Goal: Task Accomplishment & Management: Use online tool/utility

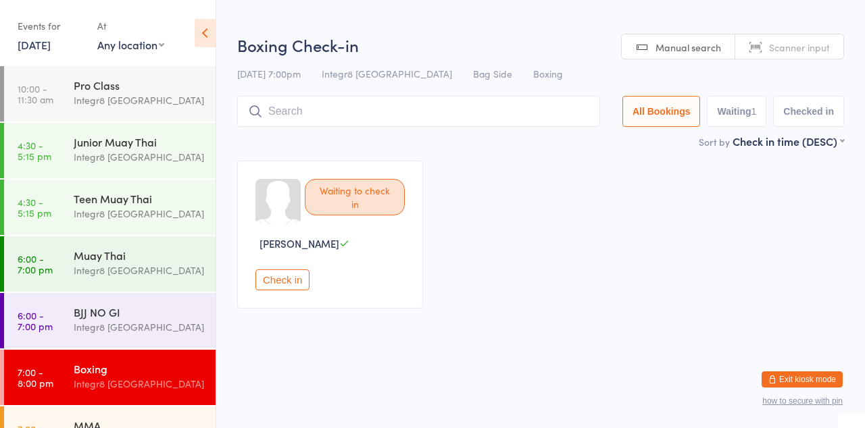
scroll to position [35, 0]
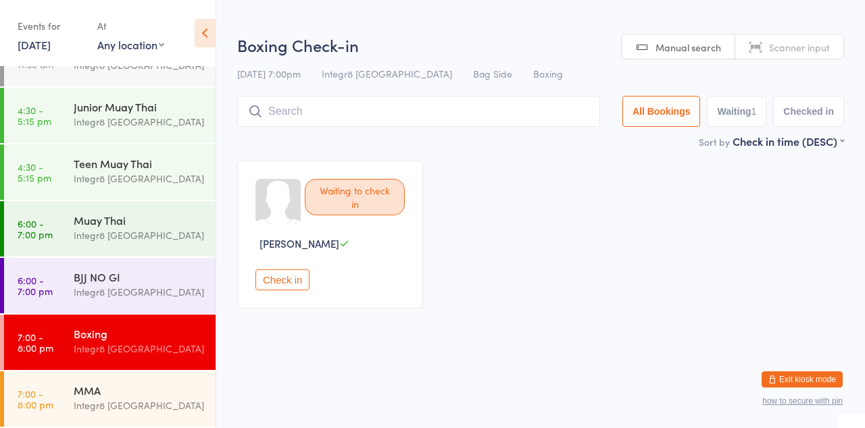
click at [503, 175] on div "Waiting to check in [PERSON_NAME] Check in" at bounding box center [540, 235] width 631 height 172
click at [121, 213] on div "Muay Thai" at bounding box center [139, 220] width 130 height 15
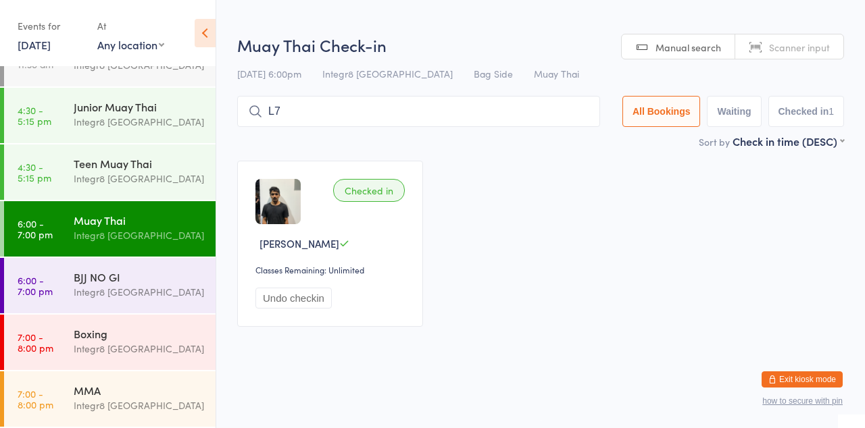
type input "L"
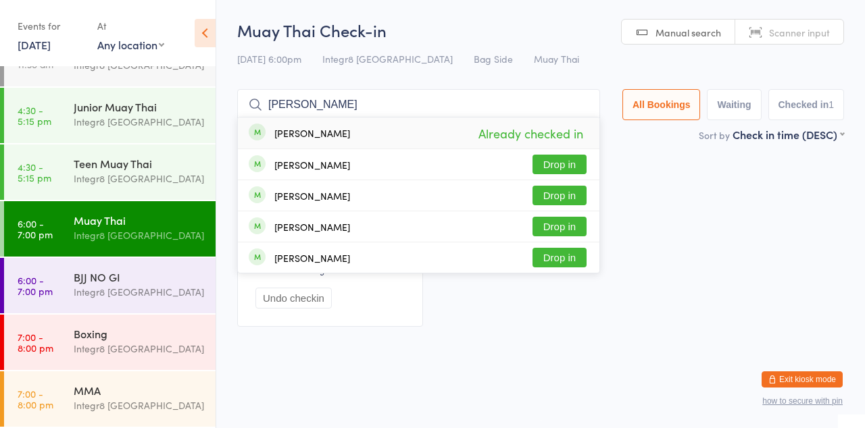
type input "[PERSON_NAME]"
click at [574, 170] on button "Drop in" at bounding box center [560, 165] width 54 height 20
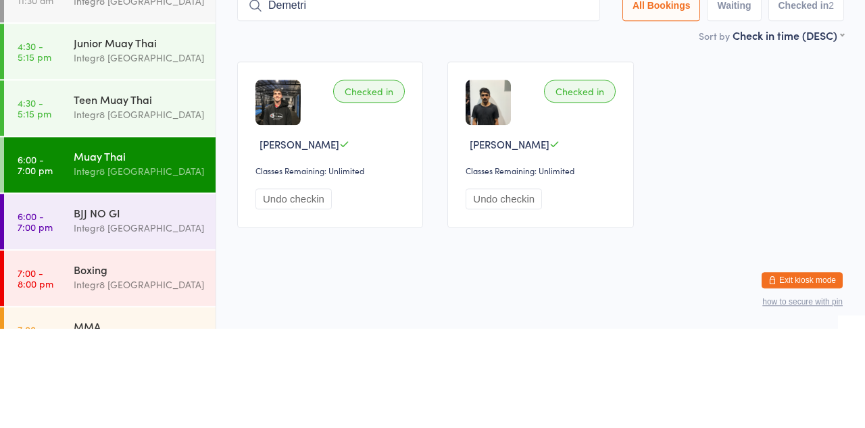
type input "Demetri"
click at [556, 136] on button "Drop in" at bounding box center [560, 134] width 54 height 20
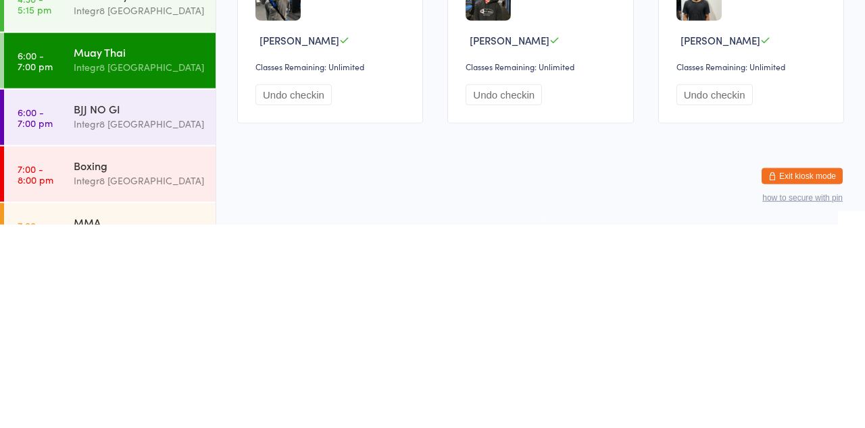
click at [98, 428] on div "MMA" at bounding box center [139, 425] width 130 height 15
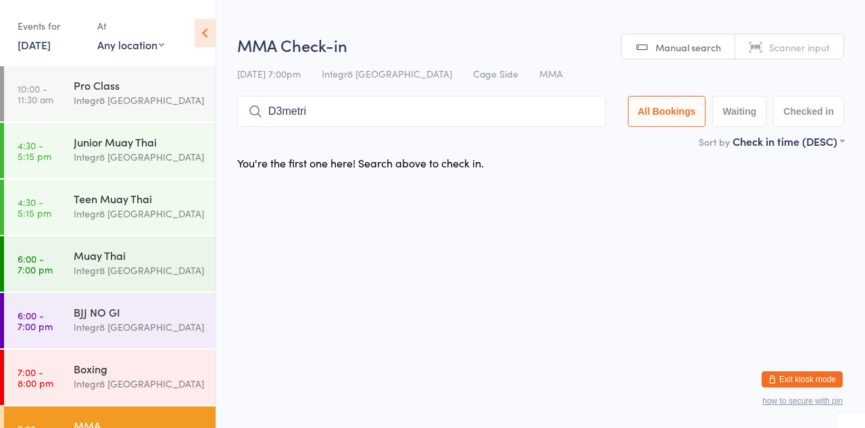
type input "D3metri"
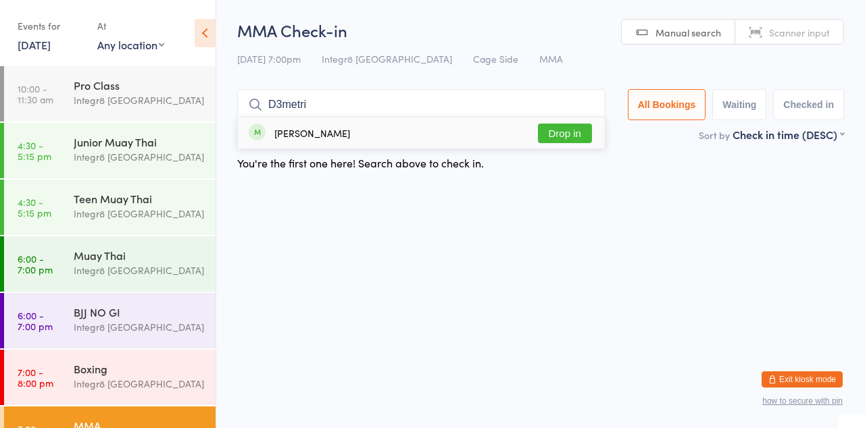
click at [581, 130] on button "Drop in" at bounding box center [565, 134] width 54 height 20
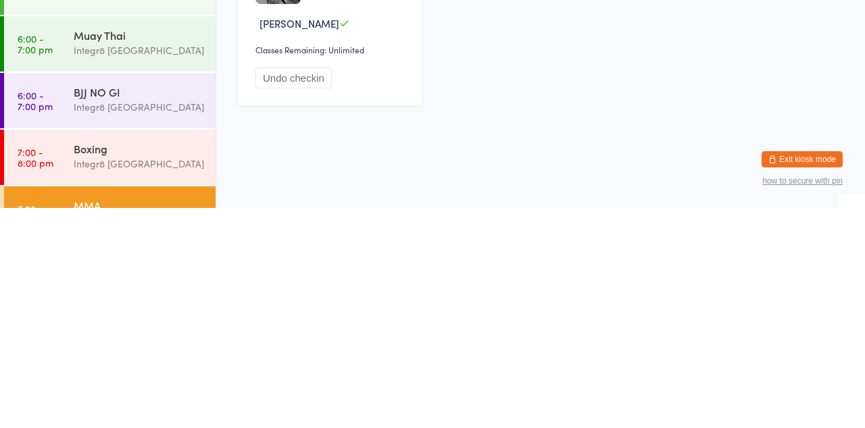
click at [167, 358] on div "Boxing Integr8 [GEOGRAPHIC_DATA]" at bounding box center [145, 376] width 142 height 53
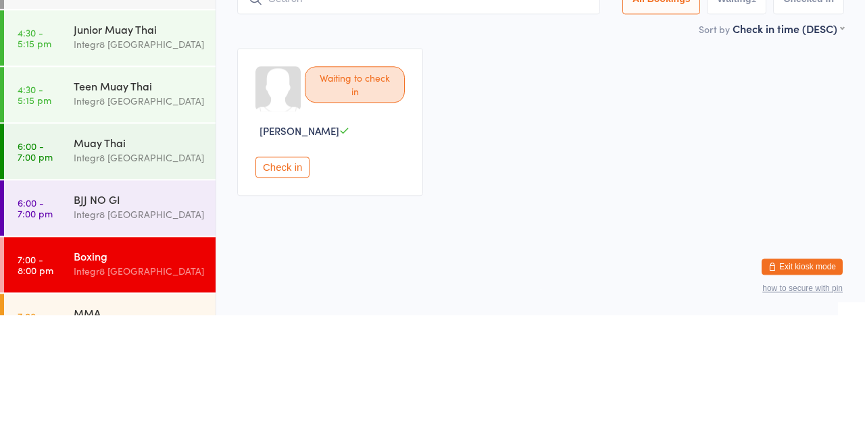
click at [149, 277] on div "Integr8 [GEOGRAPHIC_DATA]" at bounding box center [139, 271] width 130 height 16
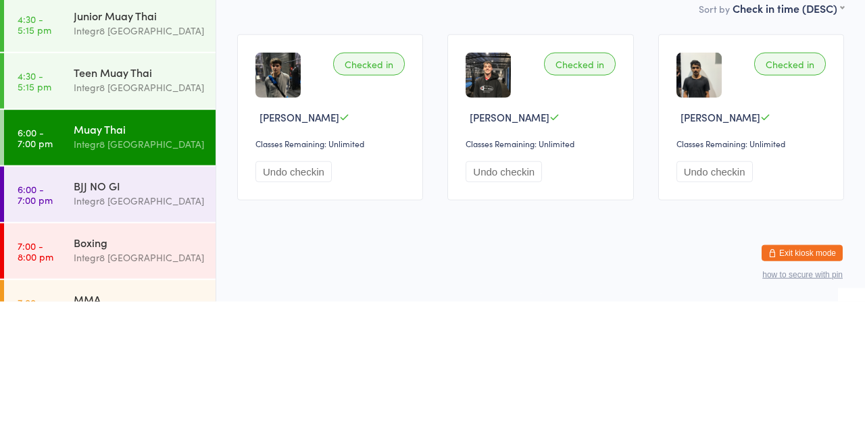
click at [155, 315] on div "BJJ NO GI" at bounding box center [139, 312] width 130 height 15
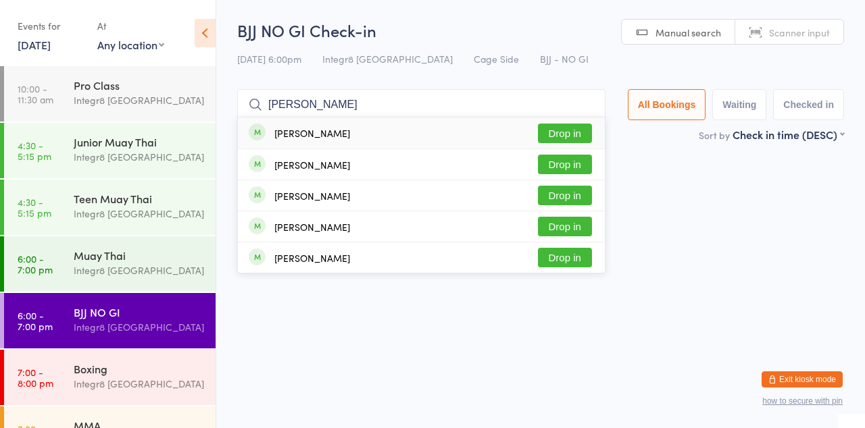
type input "[PERSON_NAME]"
click at [565, 134] on button "Drop in" at bounding box center [565, 134] width 54 height 20
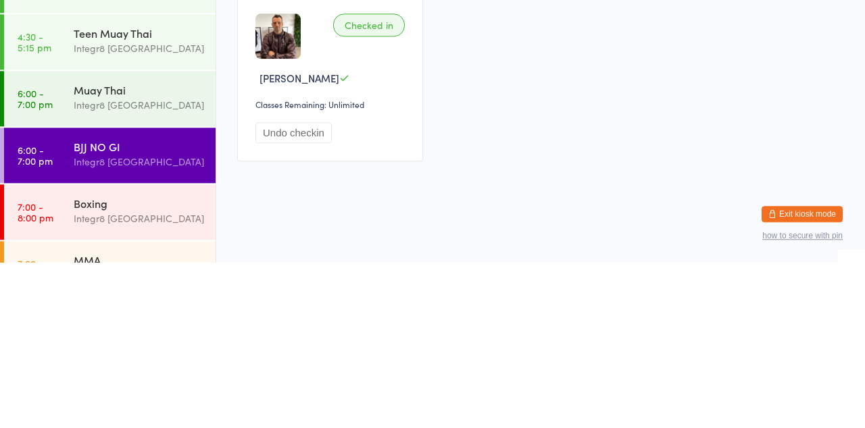
click at [143, 278] on div "Muay Thai Integr8 [GEOGRAPHIC_DATA]" at bounding box center [145, 263] width 142 height 53
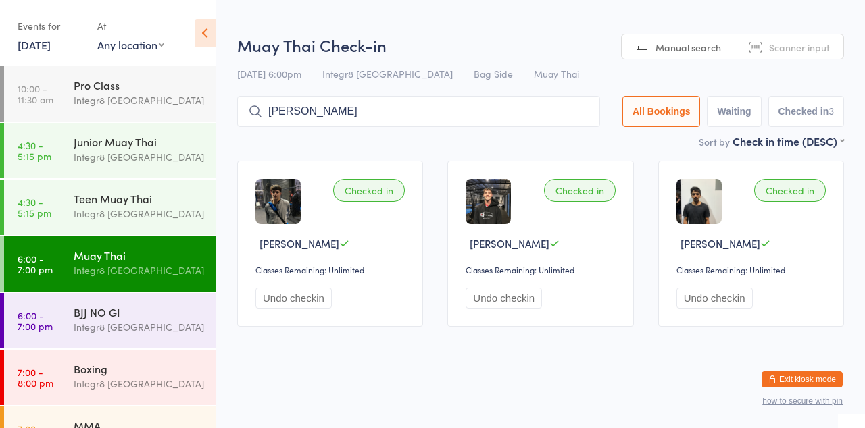
type input "[PERSON_NAME]"
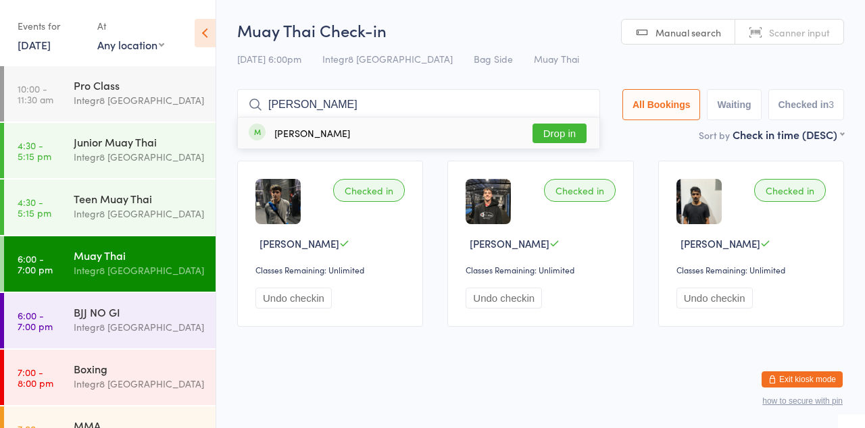
click at [412, 143] on div "[PERSON_NAME] Drop in" at bounding box center [419, 133] width 362 height 31
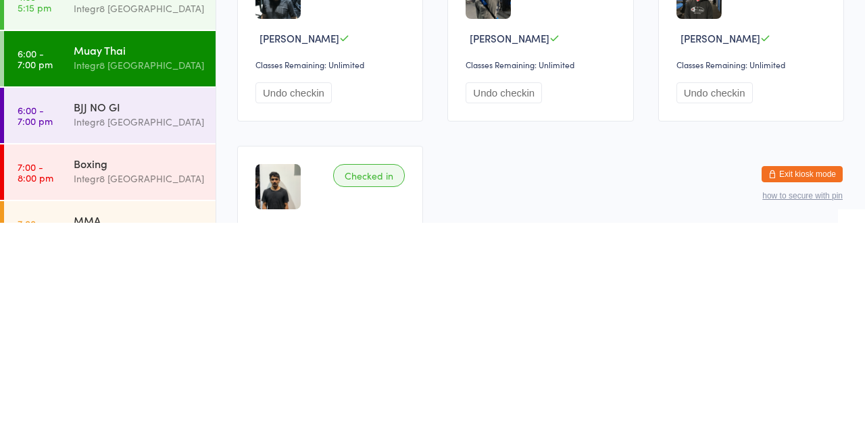
click at [97, 266] on div "Integr8 [GEOGRAPHIC_DATA]" at bounding box center [139, 271] width 130 height 16
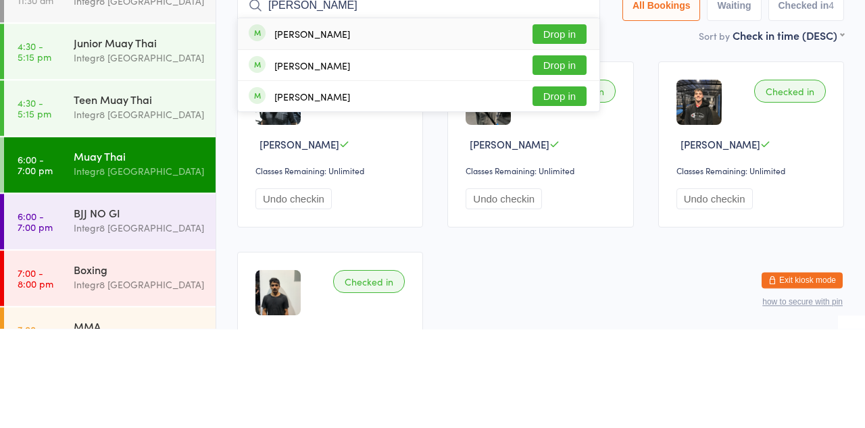
type input "[PERSON_NAME]"
click at [572, 134] on button "Drop in" at bounding box center [560, 134] width 54 height 20
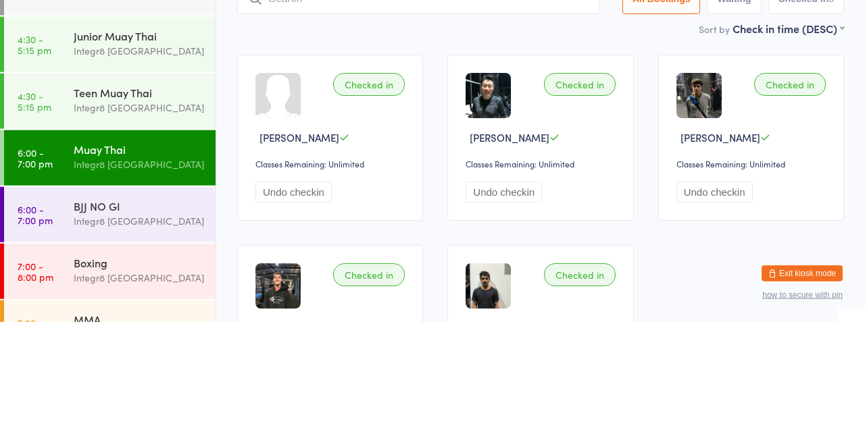
click at [109, 323] on div "Integr8 [GEOGRAPHIC_DATA]" at bounding box center [139, 328] width 130 height 16
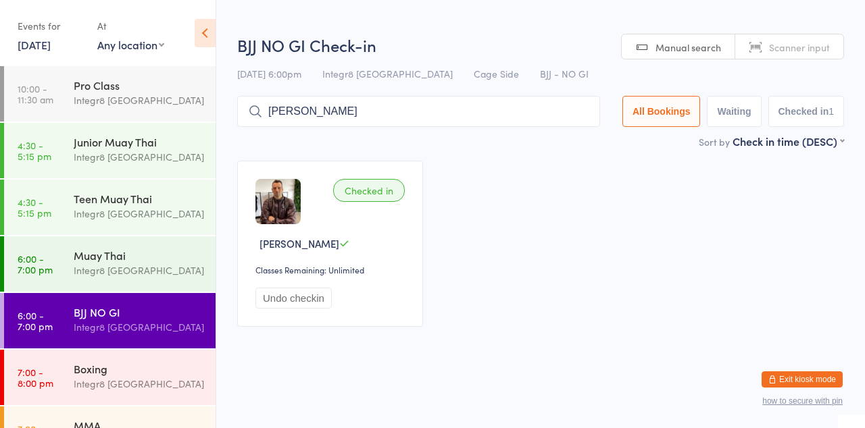
type input "[PERSON_NAME]"
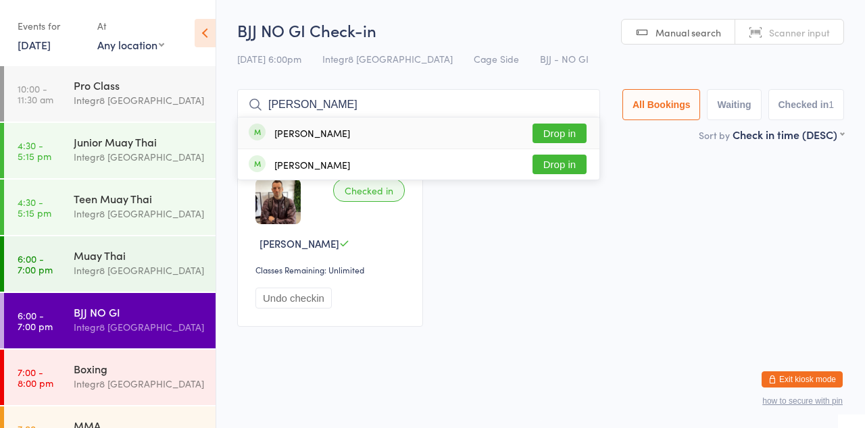
click at [572, 165] on button "Drop in" at bounding box center [560, 165] width 54 height 20
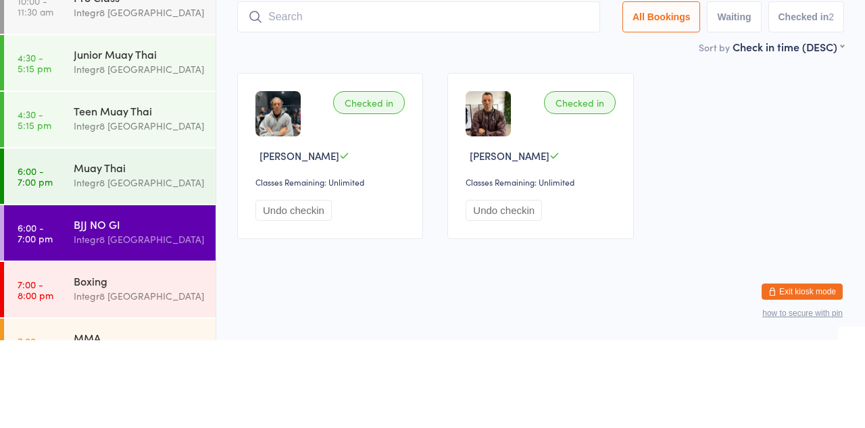
click at [145, 285] on div "Muay Thai Integr8 [GEOGRAPHIC_DATA]" at bounding box center [145, 263] width 142 height 53
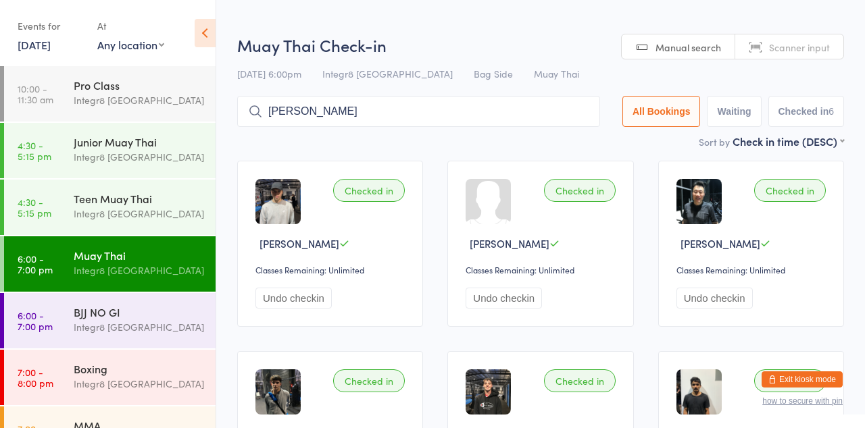
type input "[PERSON_NAME]"
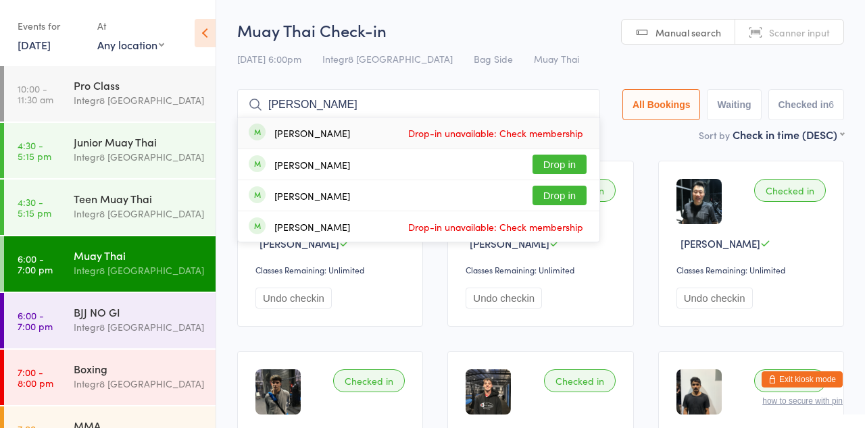
click at [572, 159] on button "Drop in" at bounding box center [560, 165] width 54 height 20
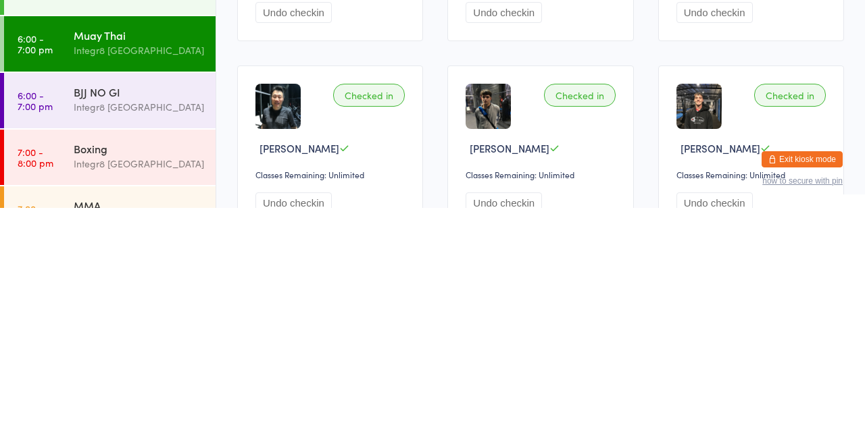
scroll to position [66, 0]
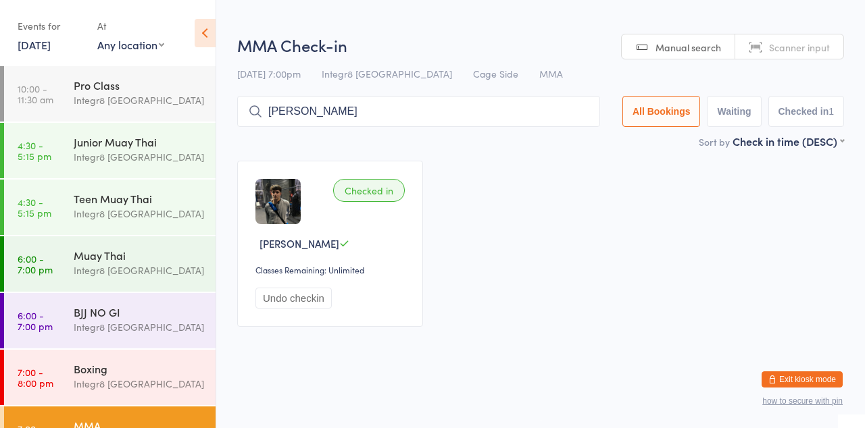
type input "[PERSON_NAME]"
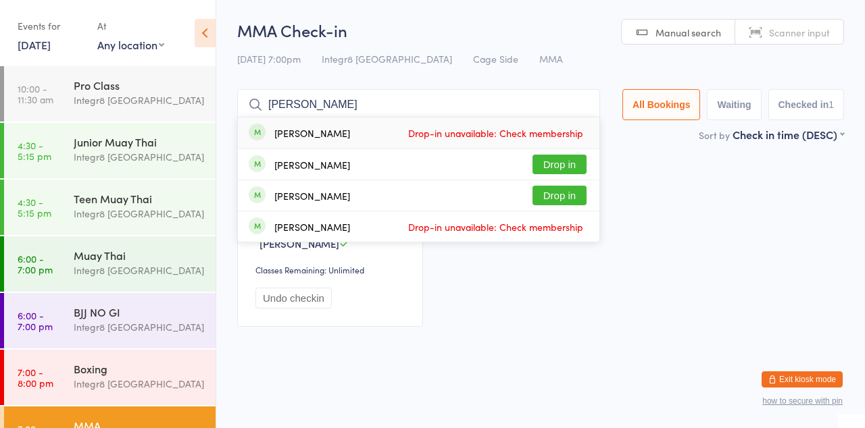
click at [578, 164] on button "Drop in" at bounding box center [560, 165] width 54 height 20
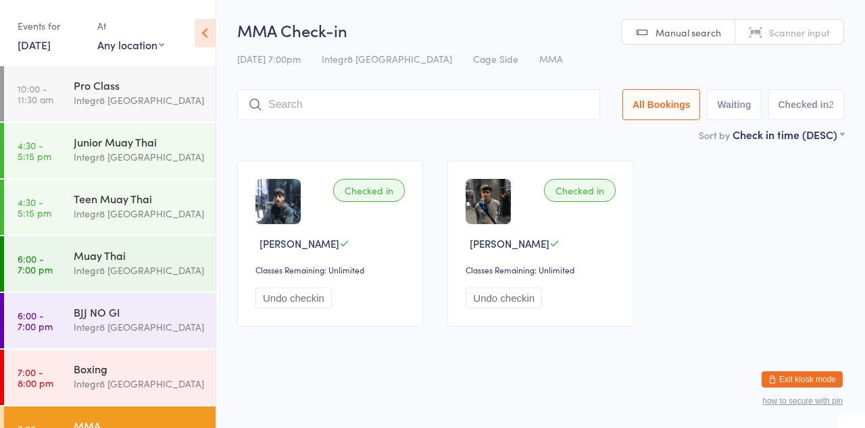
click at [546, 101] on input "search" at bounding box center [418, 104] width 363 height 31
type input "[PERSON_NAME]"
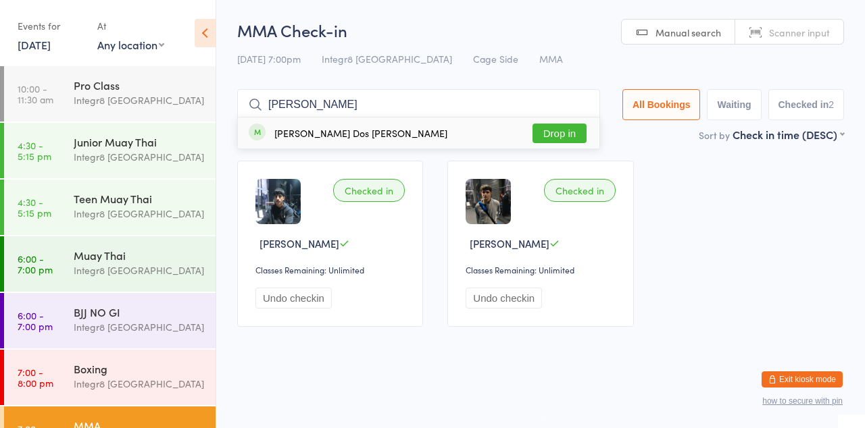
click at [489, 138] on div "[PERSON_NAME] Dos [PERSON_NAME] Drop in" at bounding box center [419, 133] width 362 height 31
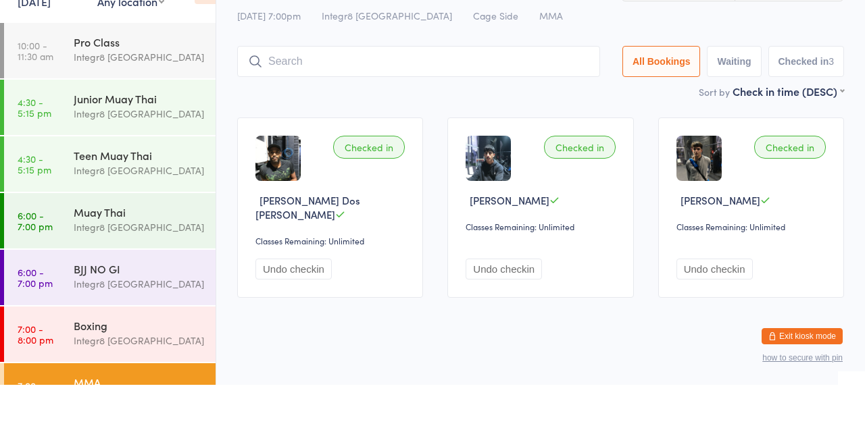
click at [141, 256] on div "Muay Thai" at bounding box center [139, 255] width 130 height 15
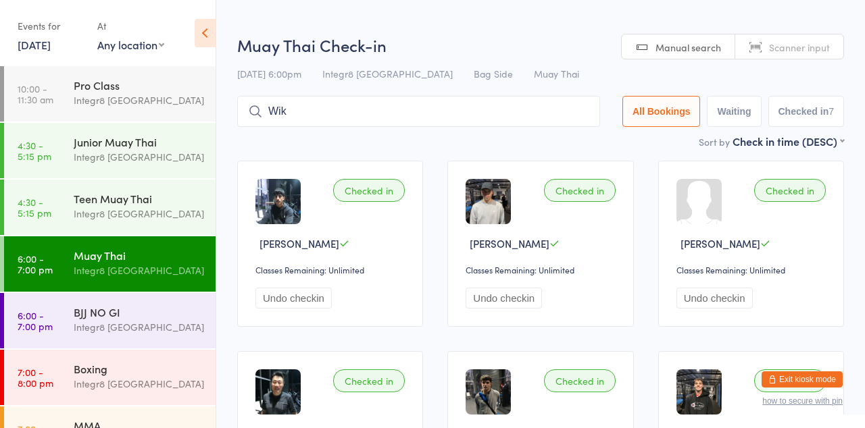
type input "Wik"
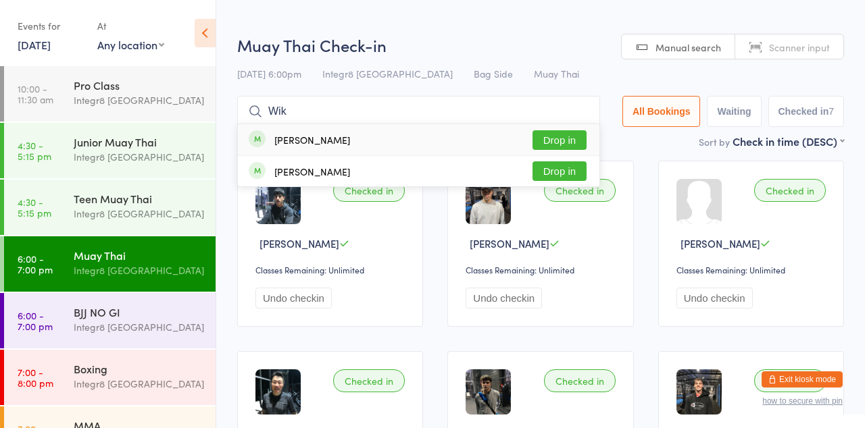
click at [580, 137] on button "Drop in" at bounding box center [560, 140] width 54 height 20
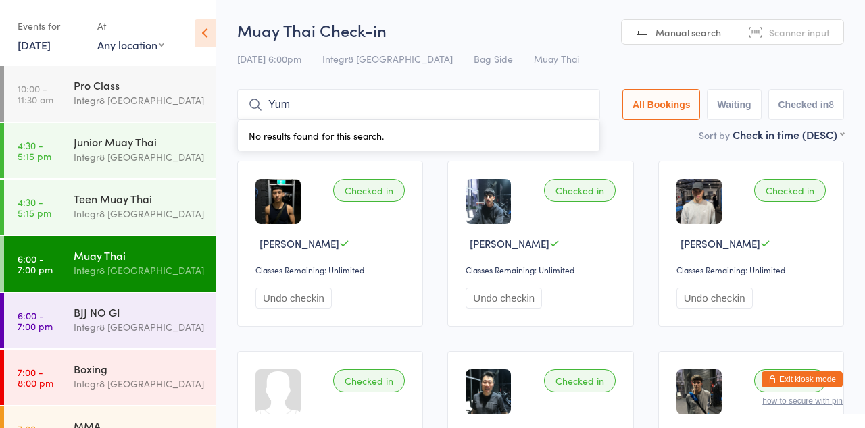
type input "Yum"
click at [570, 135] on button "Drop in" at bounding box center [560, 134] width 54 height 20
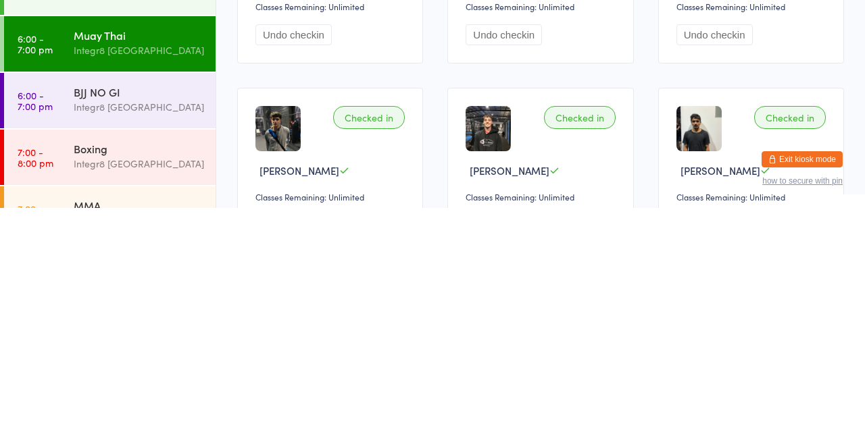
scroll to position [309, 0]
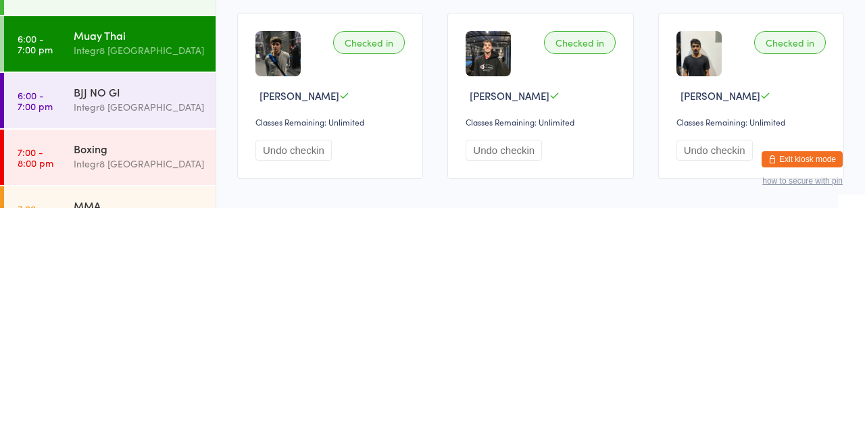
click at [143, 318] on div "BJJ NO GI" at bounding box center [139, 312] width 130 height 15
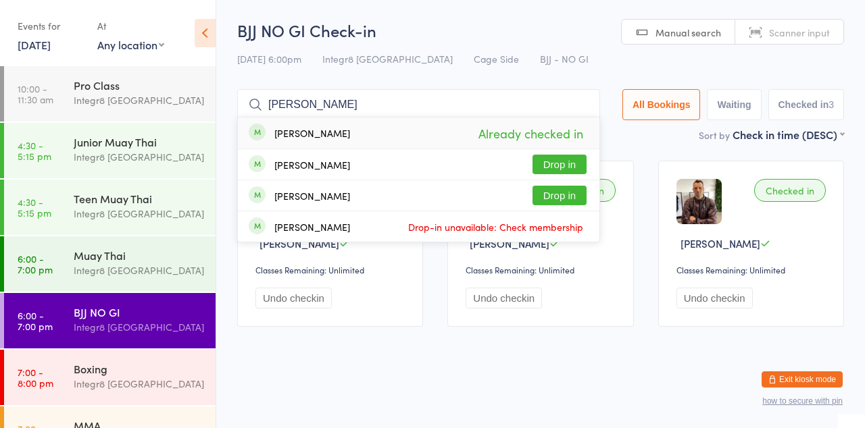
type input "[PERSON_NAME]"
click at [581, 167] on button "Drop in" at bounding box center [560, 165] width 54 height 20
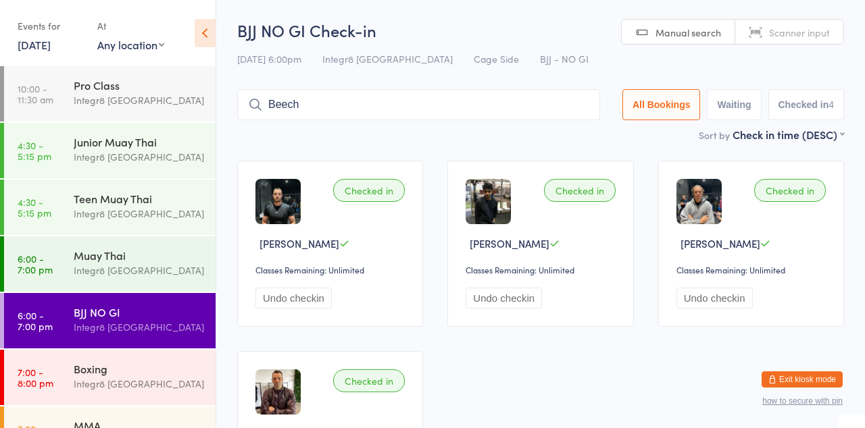
type input "Beech"
click at [567, 134] on button "Drop in" at bounding box center [560, 134] width 54 height 20
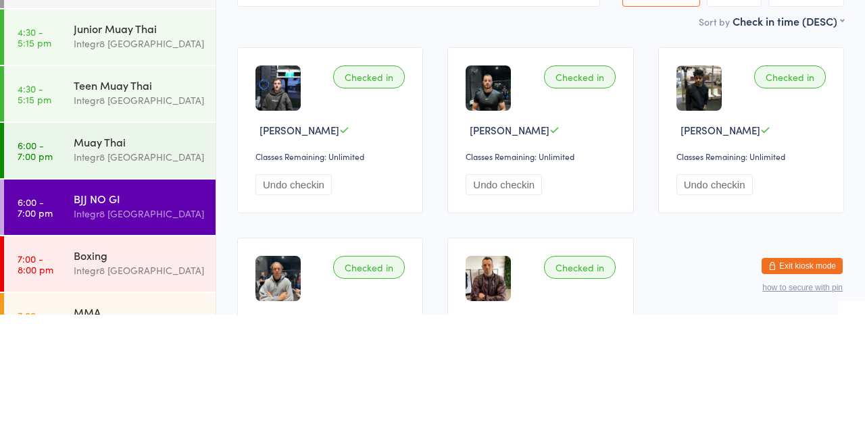
click at [119, 274] on div "Integr8 [GEOGRAPHIC_DATA]" at bounding box center [139, 271] width 130 height 16
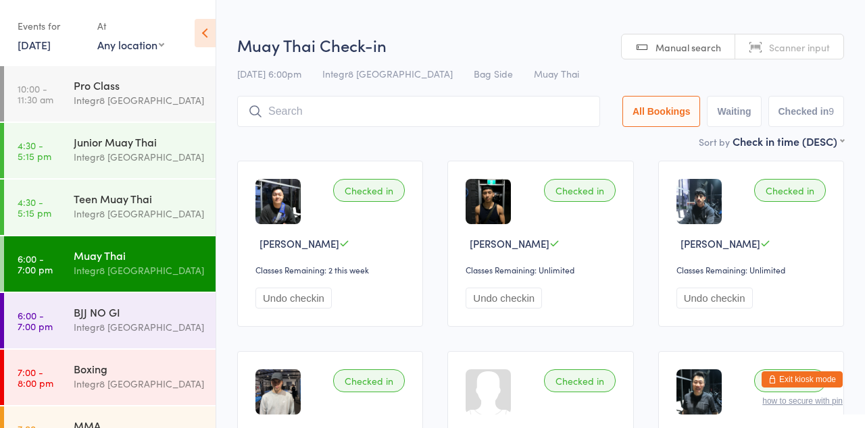
type input "Z"
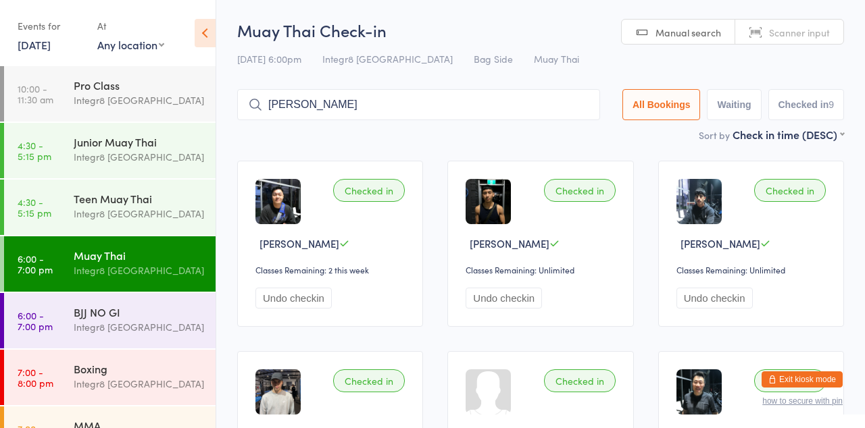
type input "[PERSON_NAME]"
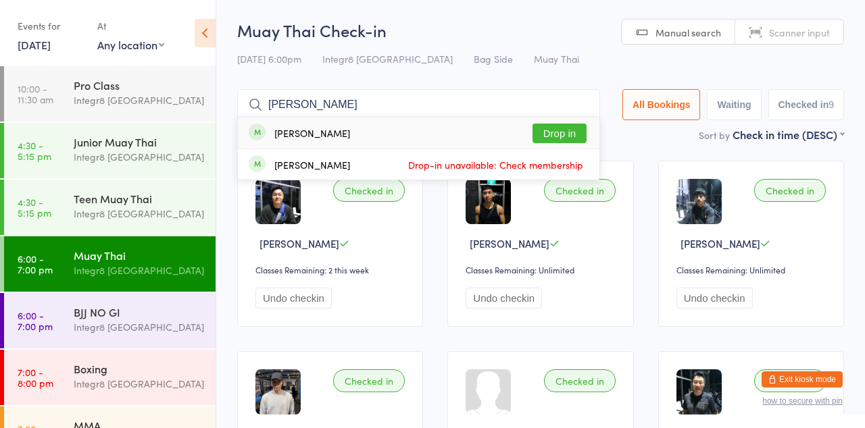
click at [330, 138] on div "[PERSON_NAME]" at bounding box center [312, 133] width 76 height 11
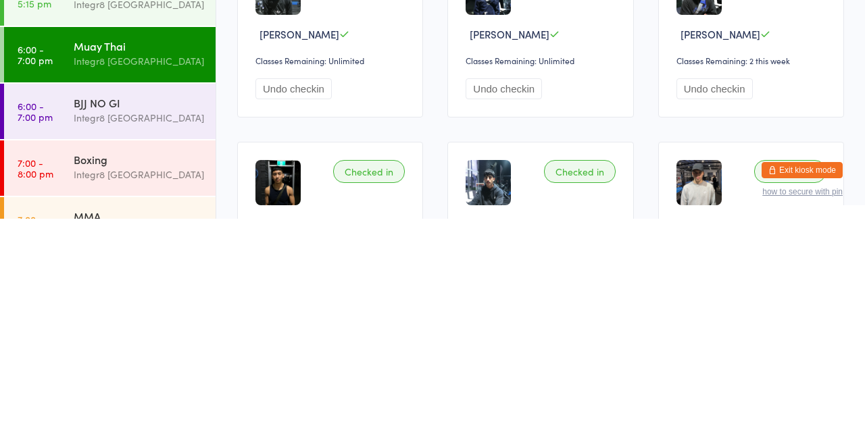
click at [116, 428] on div "MMA" at bounding box center [139, 425] width 130 height 15
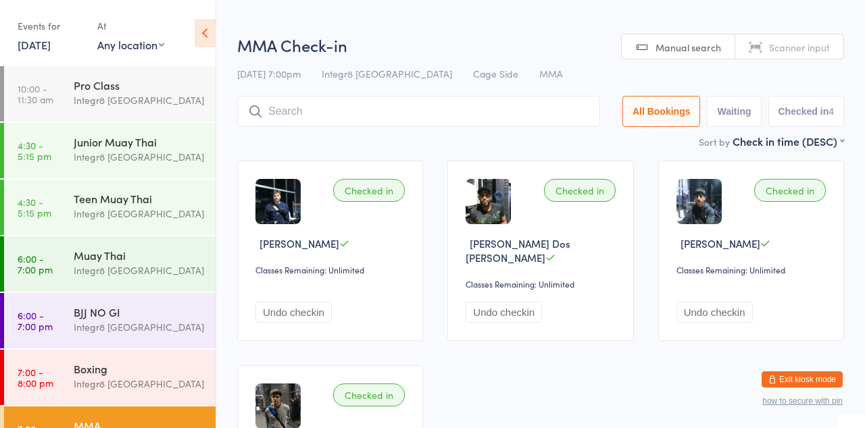
type input "W"
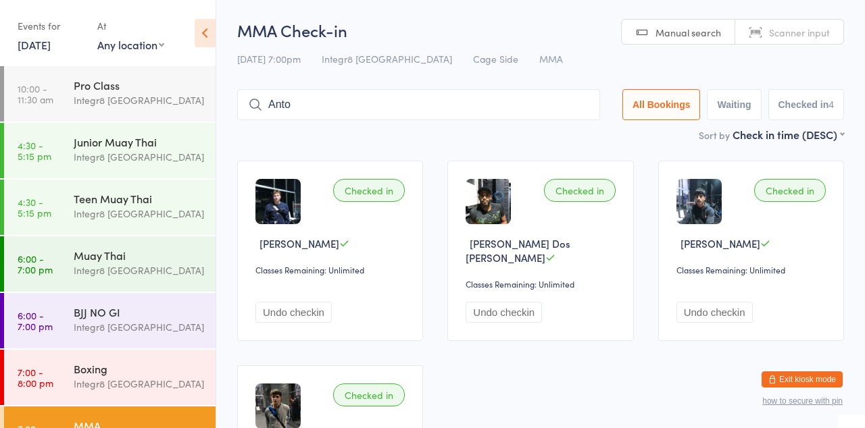
type input "Anto"
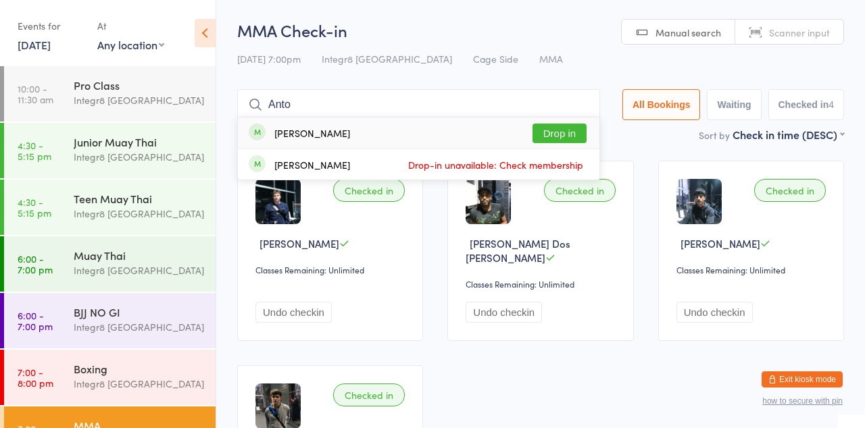
click at [408, 126] on div "[PERSON_NAME] Drop in" at bounding box center [419, 133] width 362 height 31
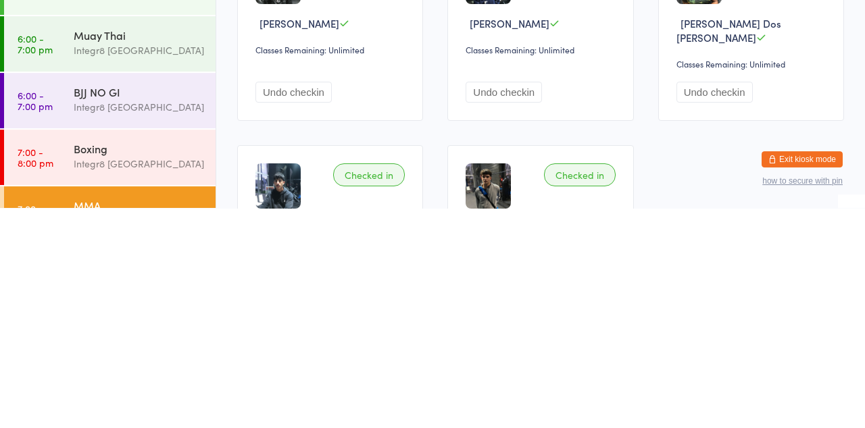
scroll to position [14, 0]
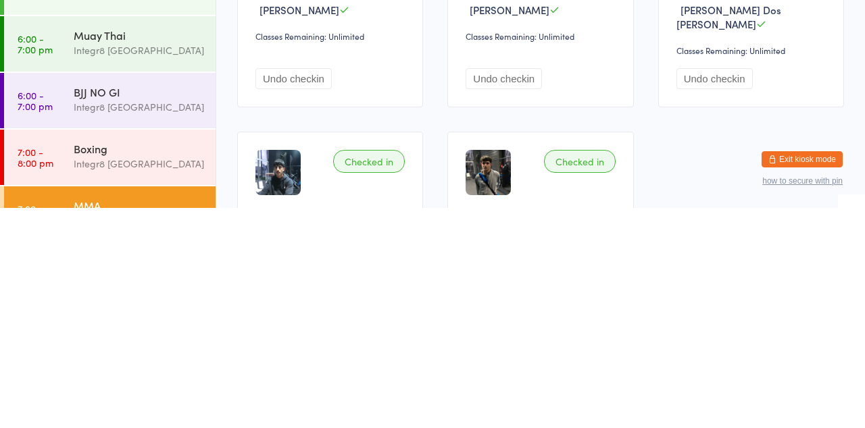
click at [159, 270] on div "Integr8 [GEOGRAPHIC_DATA]" at bounding box center [139, 271] width 130 height 16
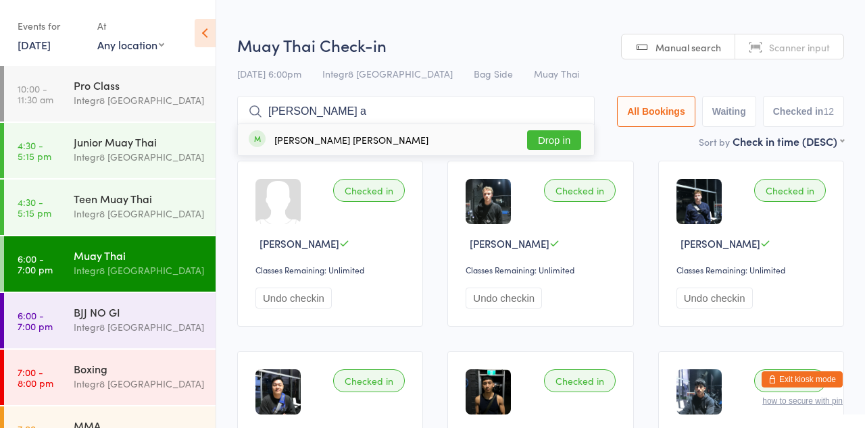
type input "[PERSON_NAME] a"
click at [555, 143] on button "Drop in" at bounding box center [554, 140] width 54 height 20
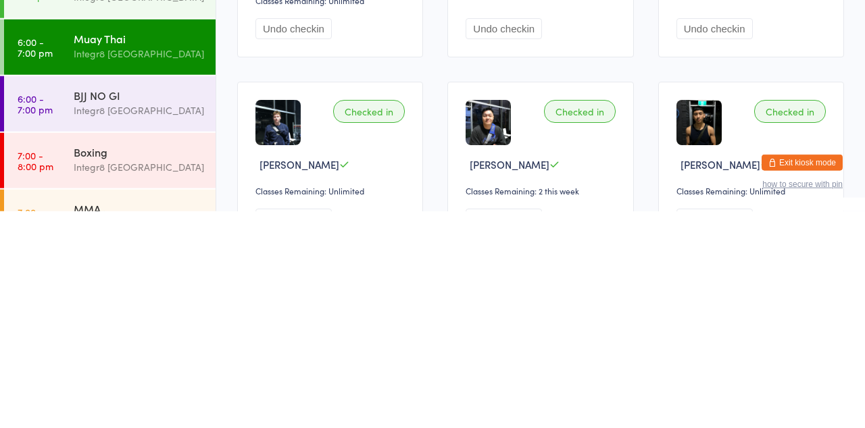
scroll to position [67, 0]
click at [139, 387] on div "Integr8 [GEOGRAPHIC_DATA]" at bounding box center [139, 384] width 130 height 16
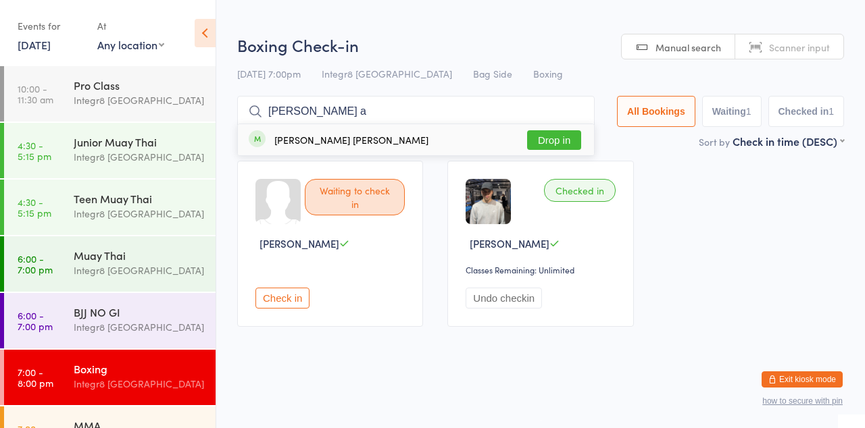
type input "[PERSON_NAME] a"
click at [565, 138] on button "Drop in" at bounding box center [554, 140] width 54 height 20
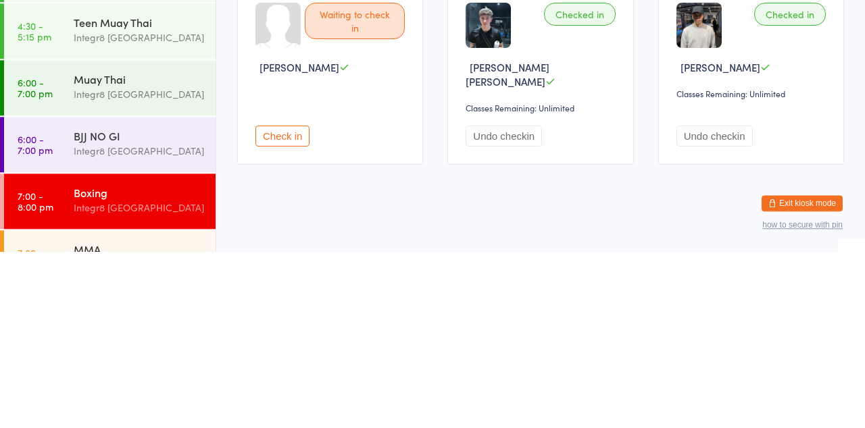
click at [154, 263] on div "Integr8 [GEOGRAPHIC_DATA]" at bounding box center [139, 271] width 130 height 16
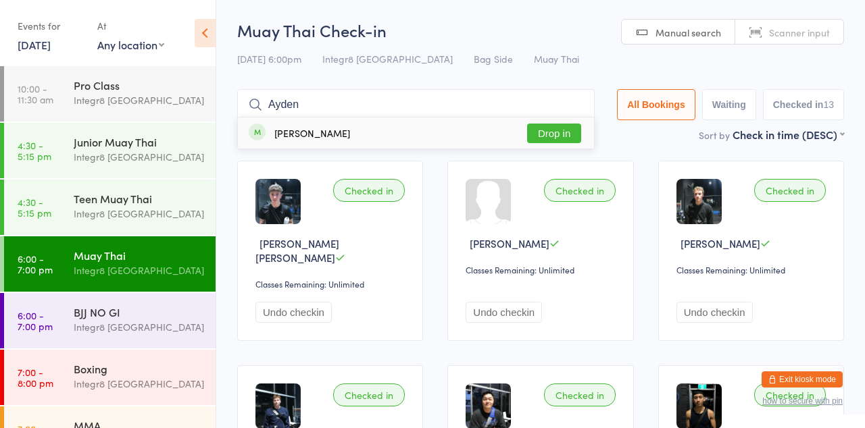
type input "Ayden"
click at [558, 137] on button "Drop in" at bounding box center [554, 134] width 54 height 20
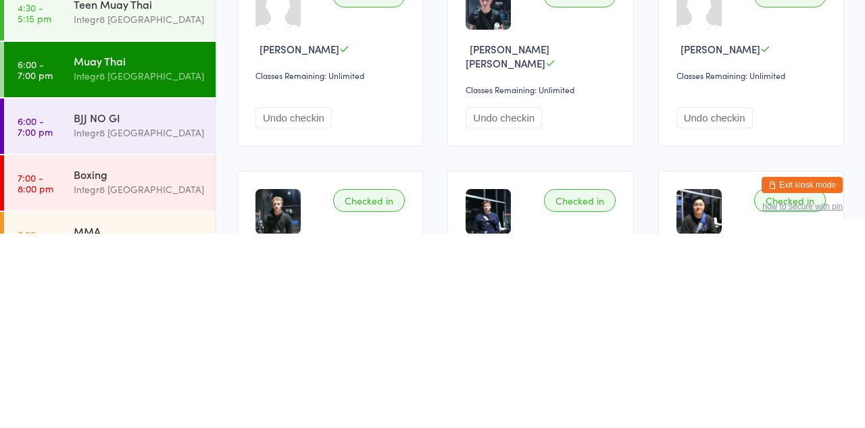
click at [126, 380] on div "Integr8 [GEOGRAPHIC_DATA]" at bounding box center [139, 384] width 130 height 16
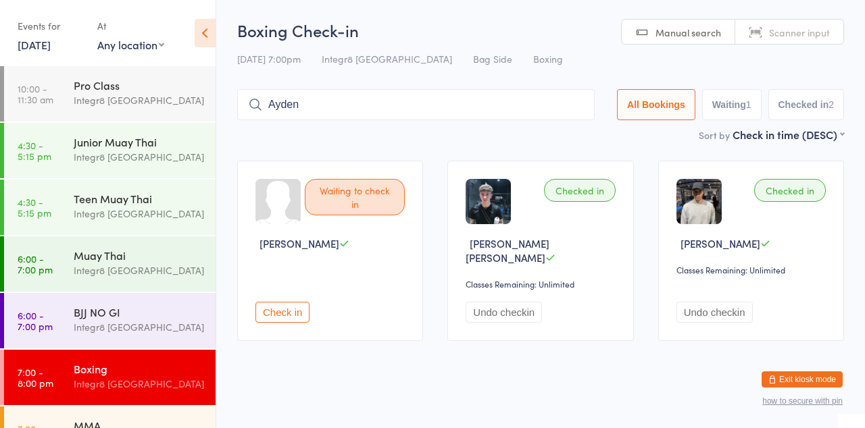
type input "Ayden"
click at [551, 136] on button "Drop in" at bounding box center [554, 134] width 54 height 20
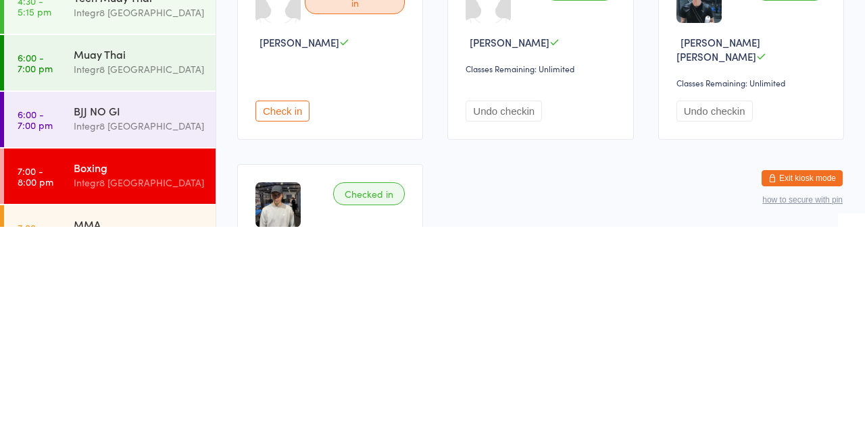
click at [148, 320] on div "Integr8 [GEOGRAPHIC_DATA]" at bounding box center [139, 328] width 130 height 16
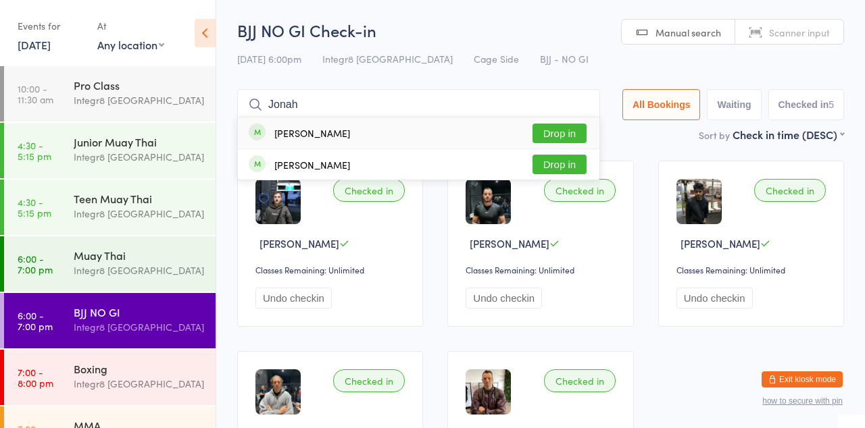
type input "Jonah"
click at [579, 138] on button "Drop in" at bounding box center [560, 134] width 54 height 20
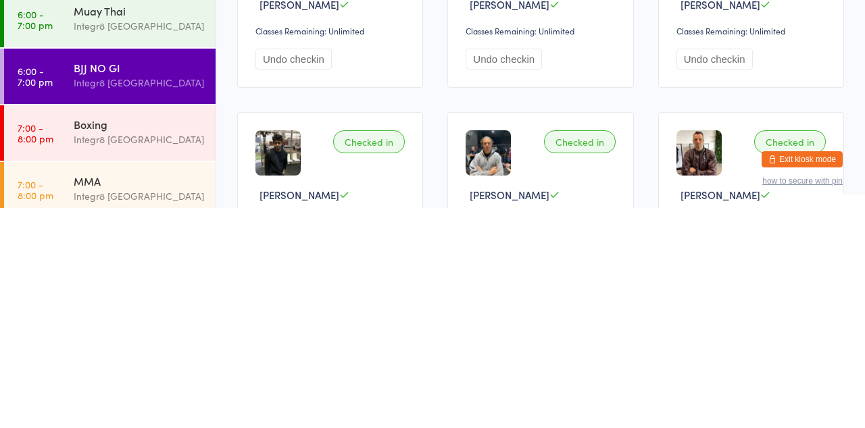
scroll to position [35, 0]
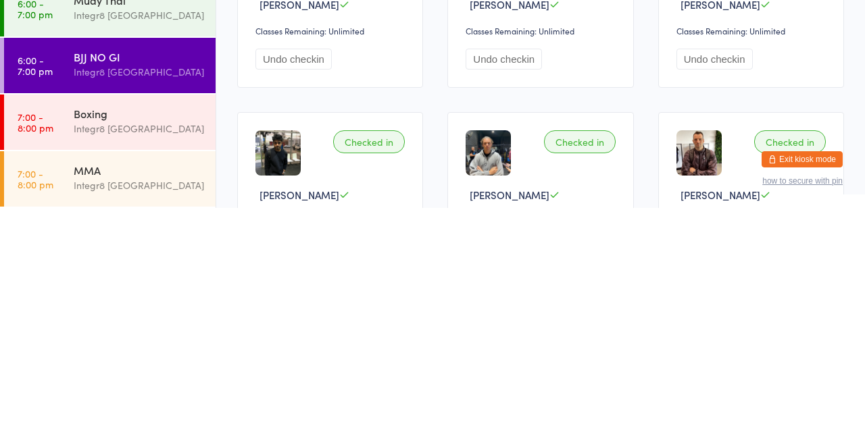
click at [155, 405] on div "Integr8 [GEOGRAPHIC_DATA]" at bounding box center [139, 406] width 130 height 16
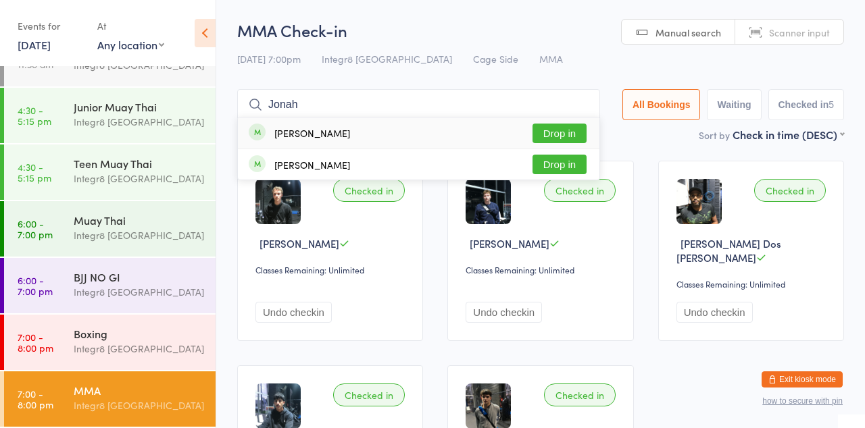
type input "Jonah"
click at [576, 130] on button "Drop in" at bounding box center [560, 134] width 54 height 20
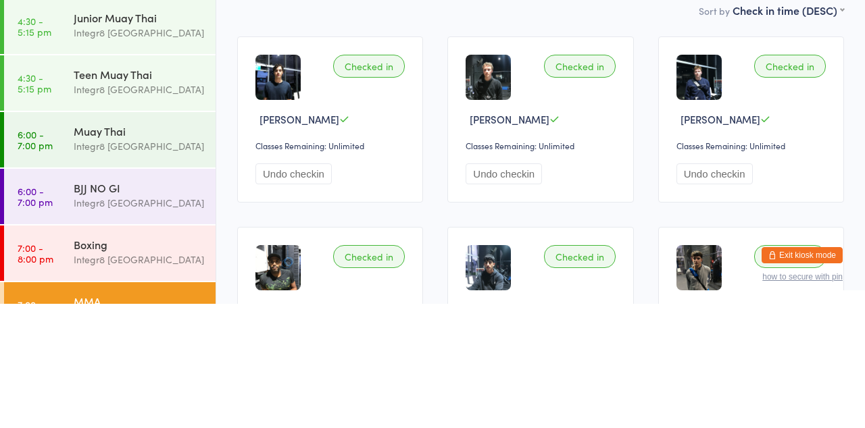
click at [130, 320] on div "Integr8 [GEOGRAPHIC_DATA]" at bounding box center [139, 328] width 130 height 16
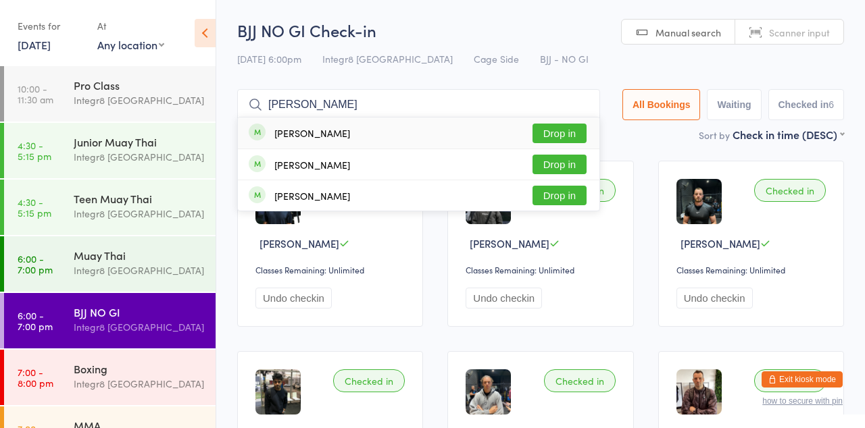
type input "[PERSON_NAME]"
click at [576, 166] on button "Drop in" at bounding box center [560, 165] width 54 height 20
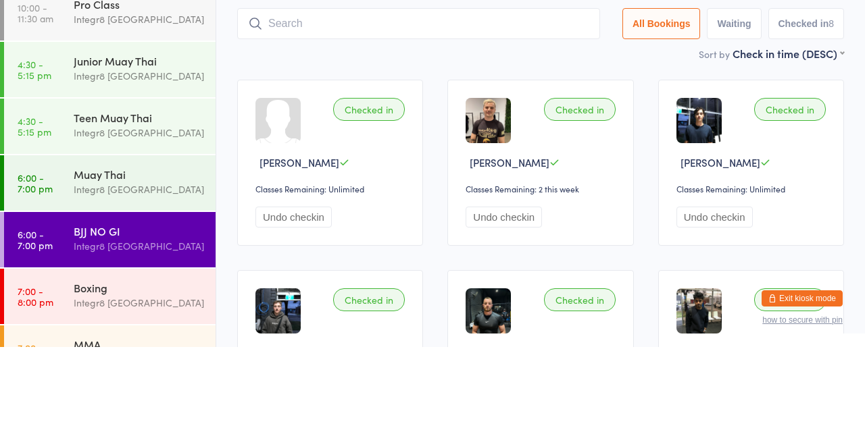
click at [297, 103] on input "search" at bounding box center [418, 104] width 363 height 31
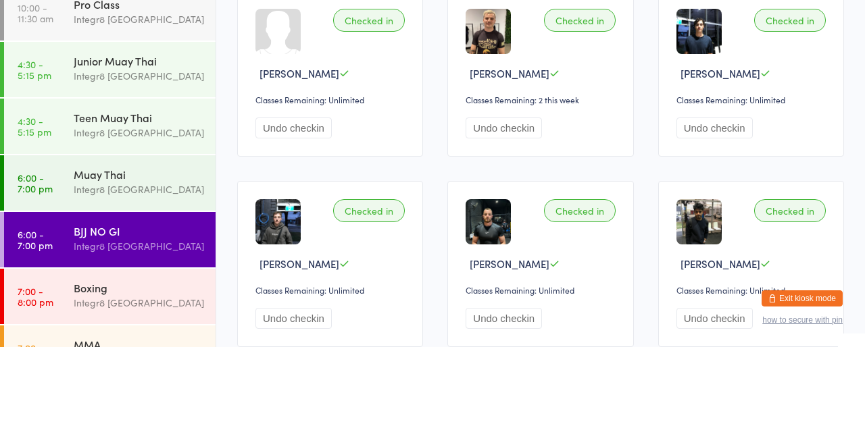
scroll to position [89, 0]
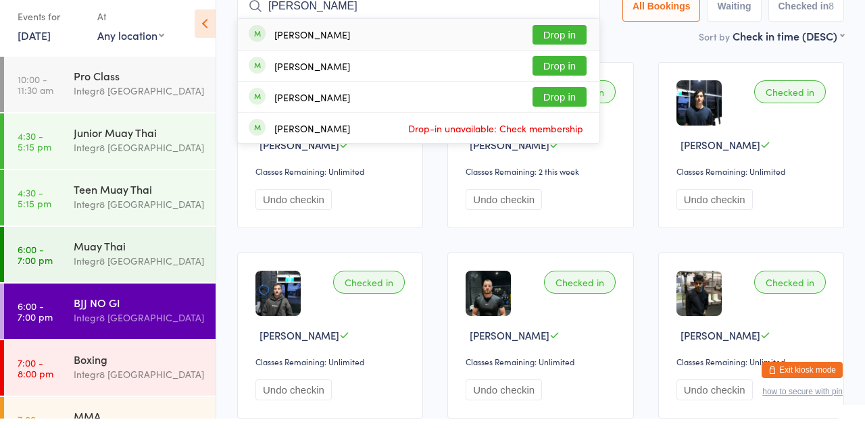
type input "[PERSON_NAME]"
click at [558, 38] on button "Drop in" at bounding box center [560, 44] width 54 height 20
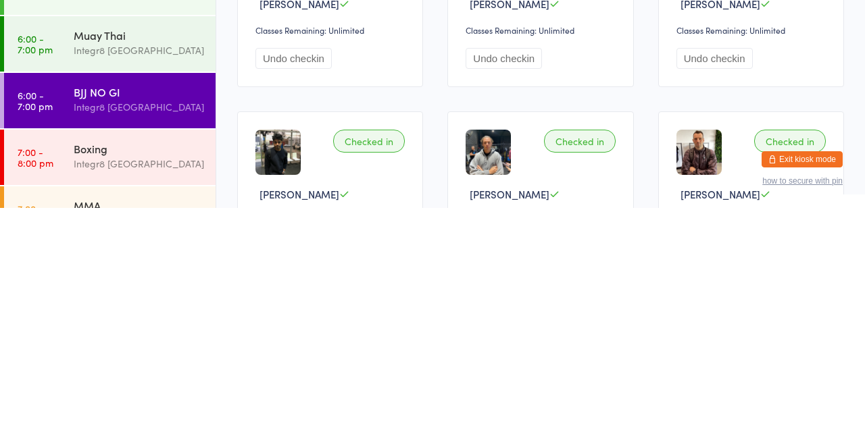
scroll to position [216, 0]
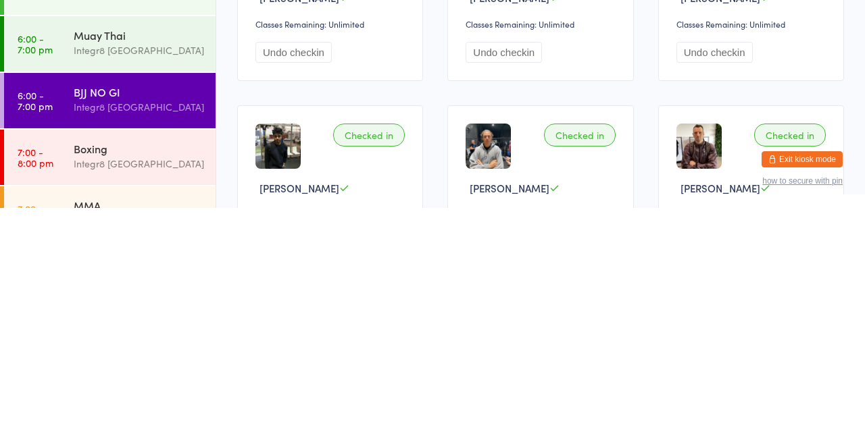
click at [87, 381] on div "Integr8 [GEOGRAPHIC_DATA]" at bounding box center [139, 384] width 130 height 16
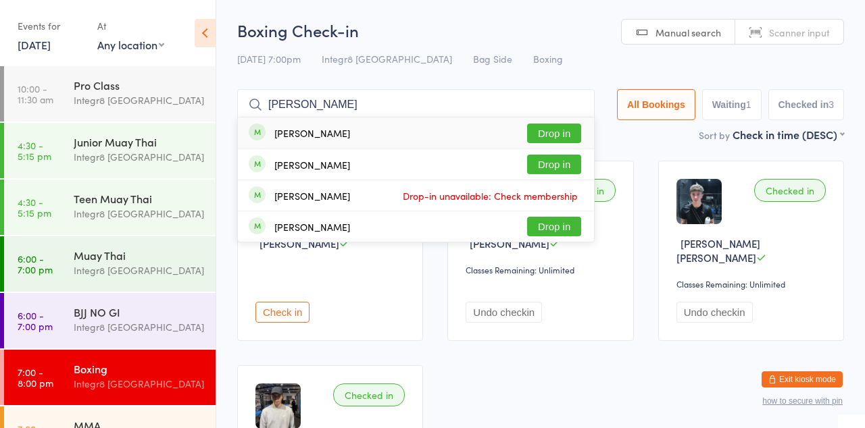
type input "[PERSON_NAME]"
click at [565, 135] on button "Drop in" at bounding box center [554, 134] width 54 height 20
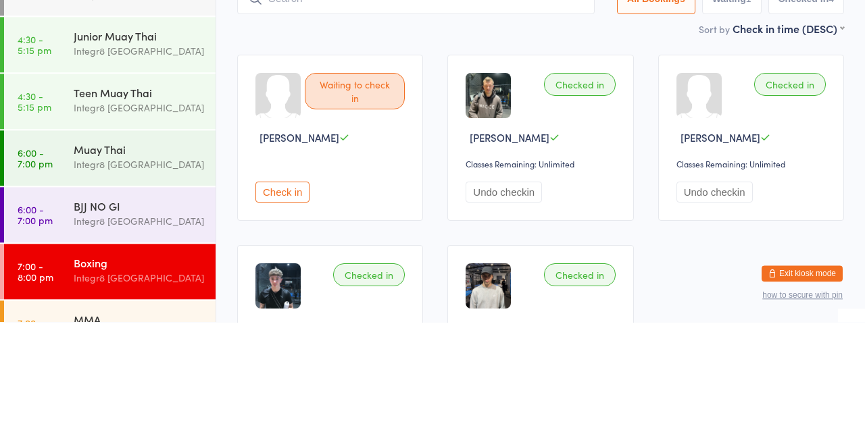
click at [84, 255] on div "Muay Thai" at bounding box center [139, 255] width 130 height 15
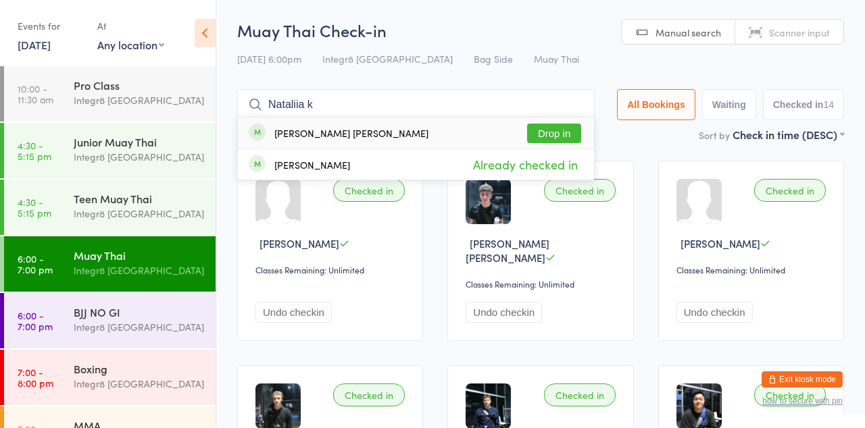
type input "Nataliia k"
click at [568, 130] on button "Drop in" at bounding box center [554, 134] width 54 height 20
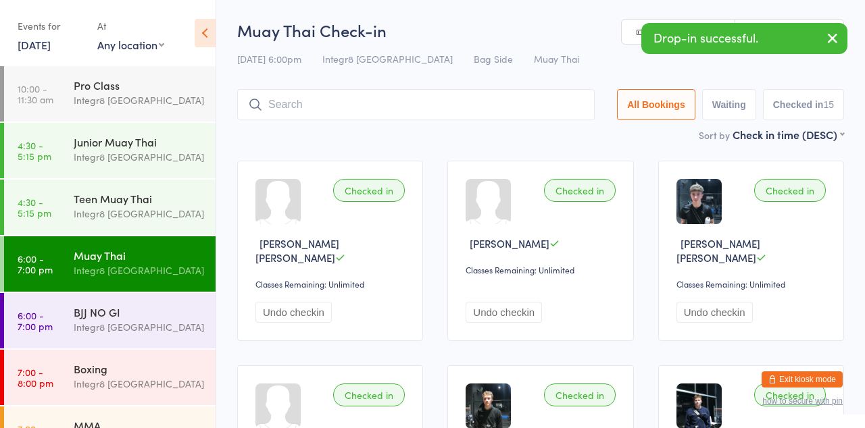
click at [707, 47] on div "Drop-in successful." at bounding box center [744, 38] width 206 height 31
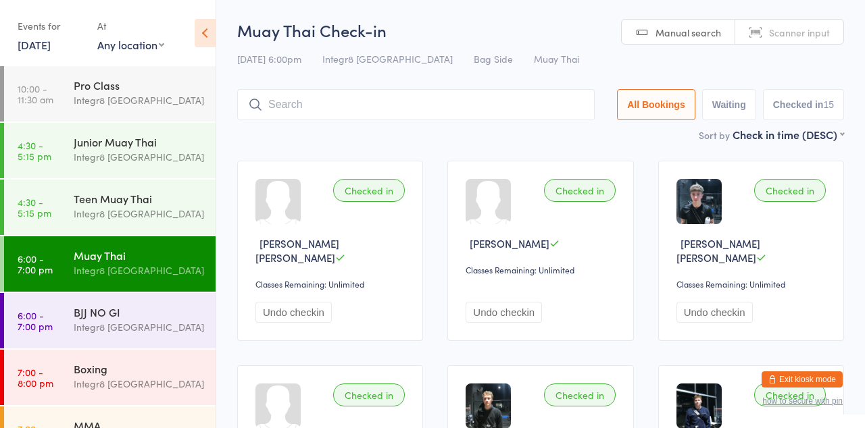
click at [444, 118] on input "search" at bounding box center [416, 104] width 358 height 31
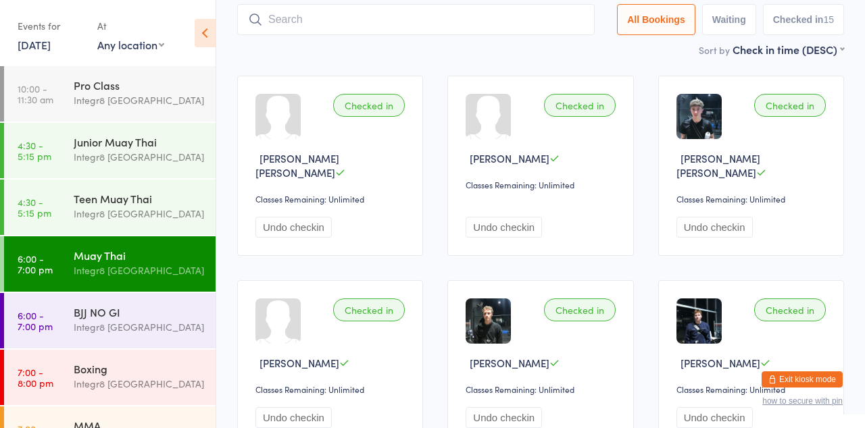
scroll to position [89, 0]
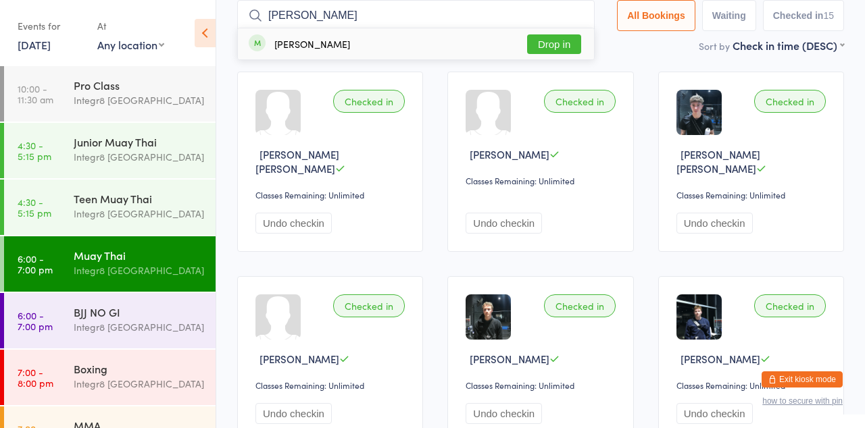
type input "[PERSON_NAME]"
click at [558, 42] on button "Drop in" at bounding box center [554, 44] width 54 height 20
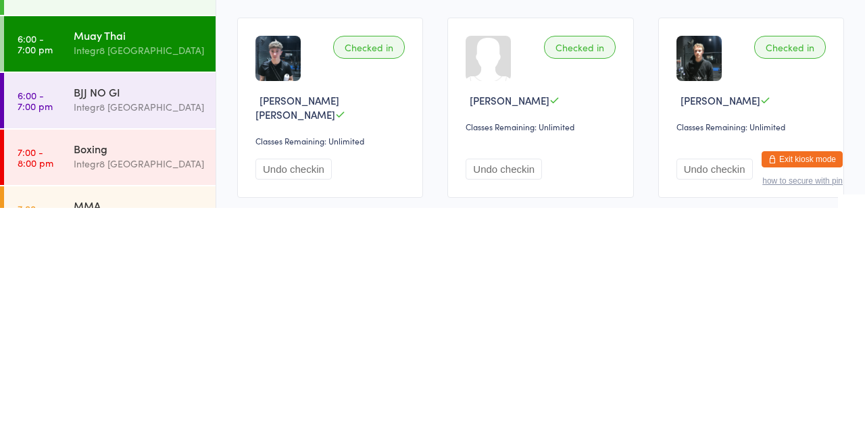
scroll to position [128, 0]
click at [134, 428] on div "MMA" at bounding box center [139, 425] width 130 height 15
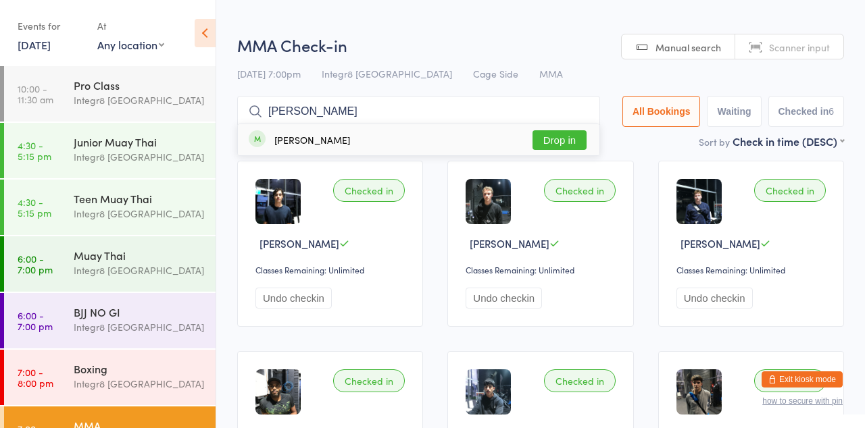
type input "[PERSON_NAME]"
click at [568, 141] on button "Drop in" at bounding box center [560, 140] width 54 height 20
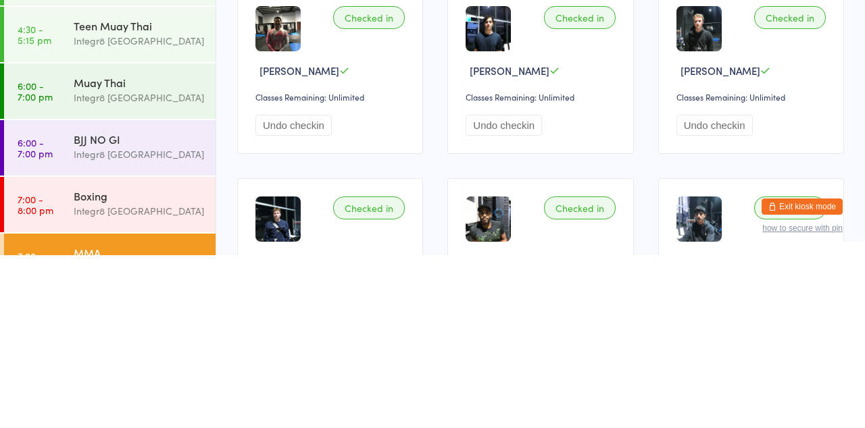
click at [93, 308] on div "BJJ NO GI" at bounding box center [139, 312] width 130 height 15
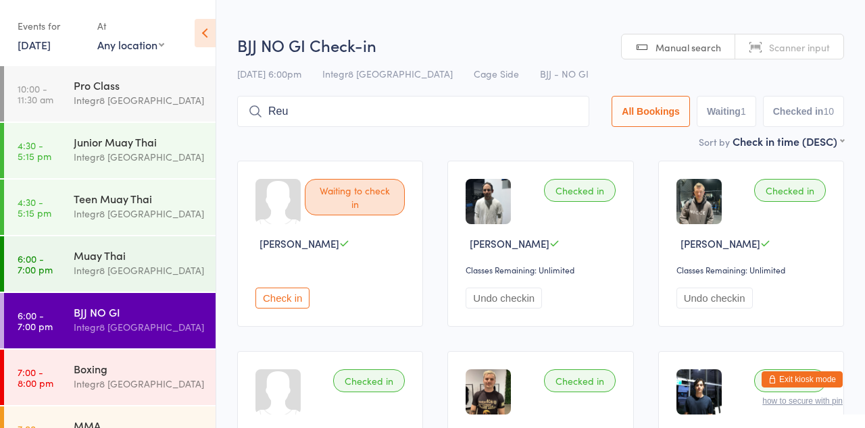
type input "Reu"
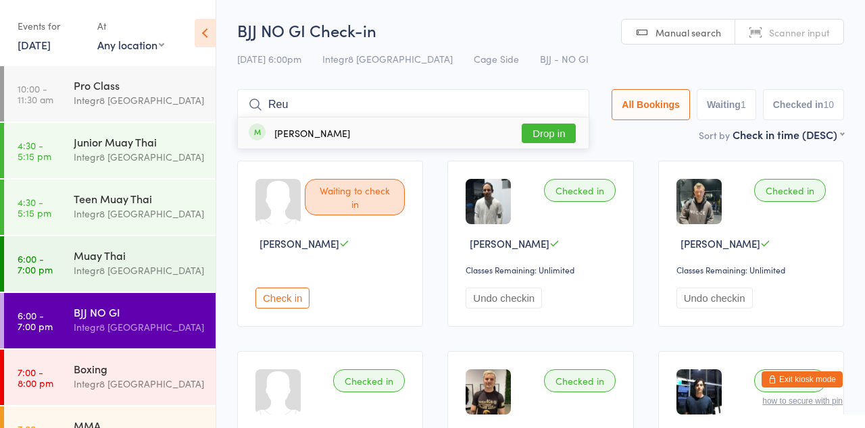
click at [548, 137] on button "Drop in" at bounding box center [549, 134] width 54 height 20
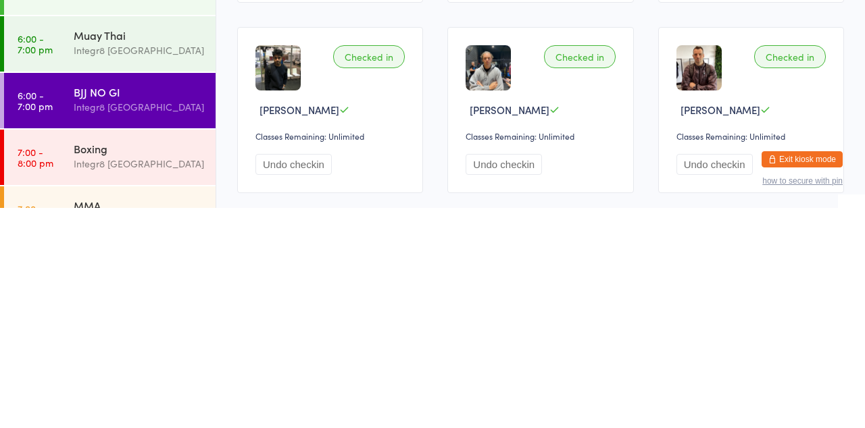
scroll to position [499, 0]
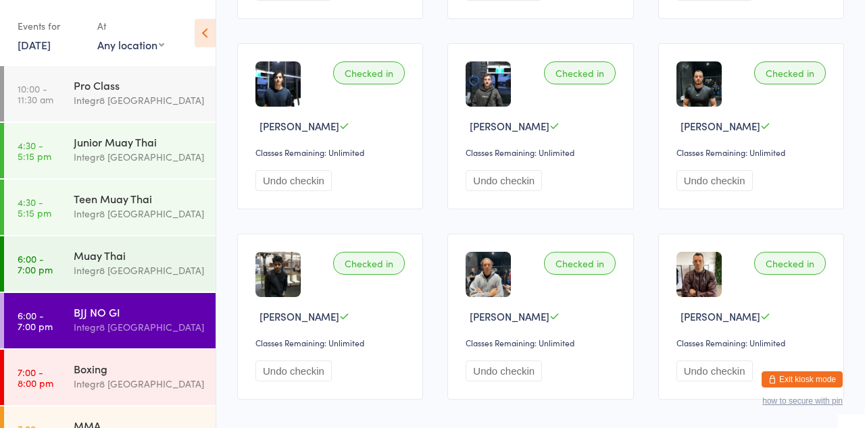
click at [96, 428] on div "MMA Integr8 [GEOGRAPHIC_DATA]" at bounding box center [145, 433] width 142 height 53
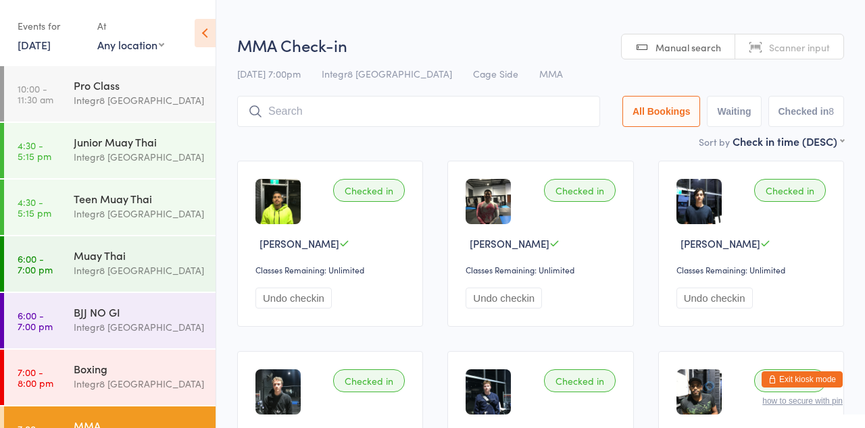
click at [455, 117] on input "search" at bounding box center [418, 111] width 363 height 31
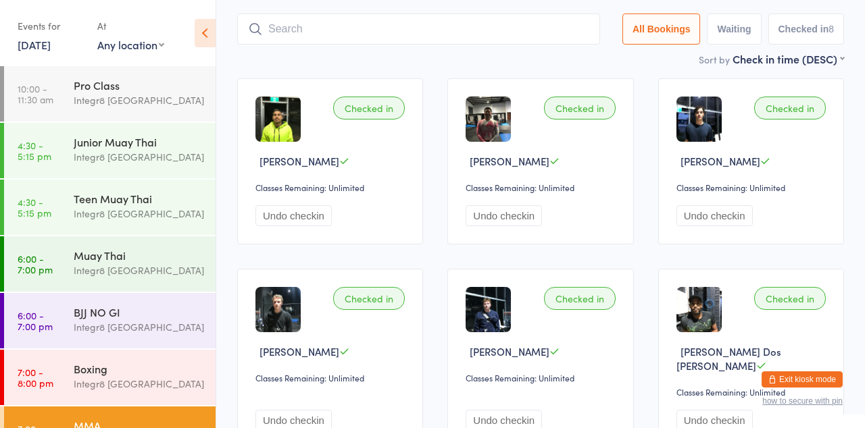
scroll to position [96, 0]
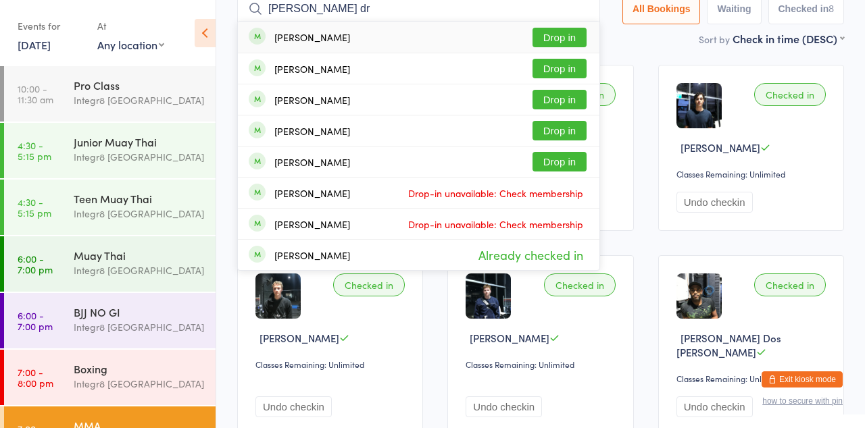
type input "[PERSON_NAME] dr"
click at [572, 73] on button "Drop in" at bounding box center [560, 69] width 54 height 20
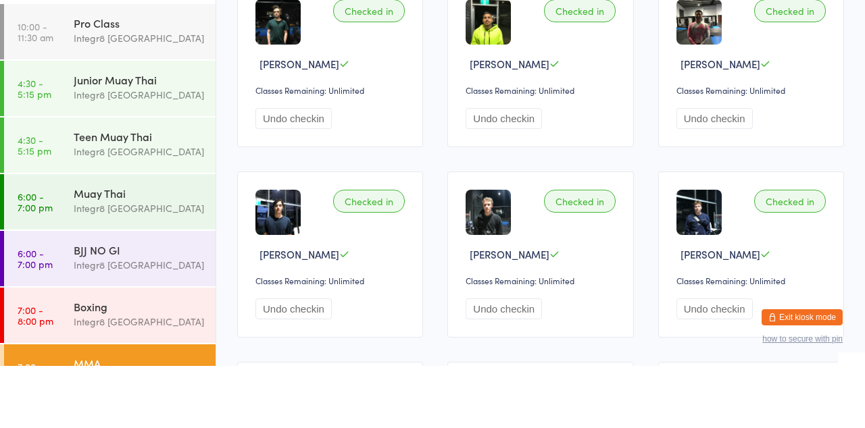
scroll to position [0, 0]
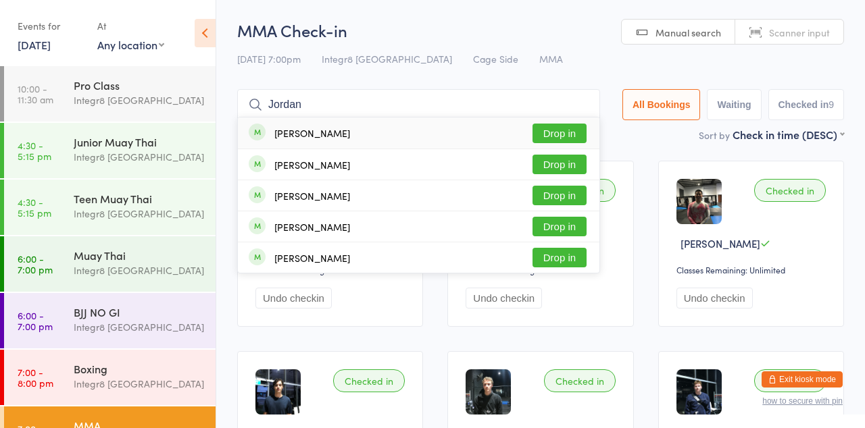
type input "Jordan"
click at [557, 135] on button "Drop in" at bounding box center [560, 134] width 54 height 20
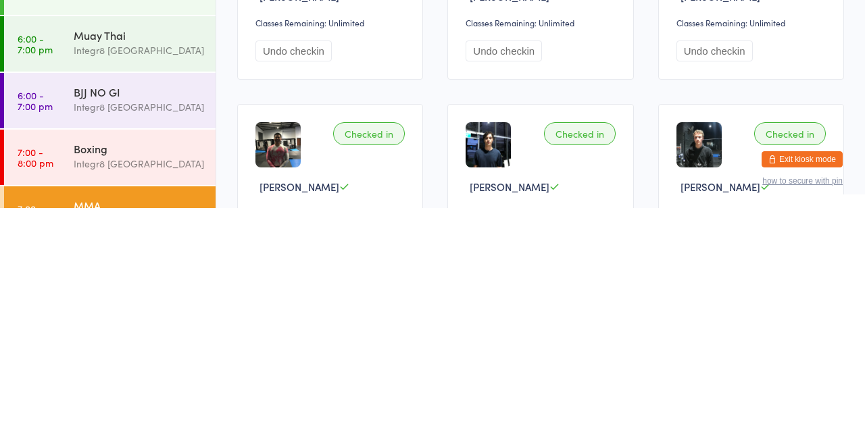
scroll to position [29, 0]
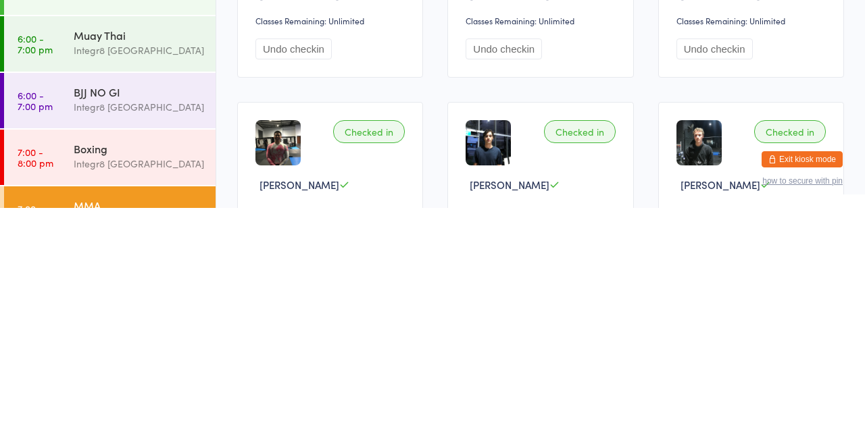
click at [29, 381] on time "7:00 - 8:00 pm" at bounding box center [36, 378] width 36 height 22
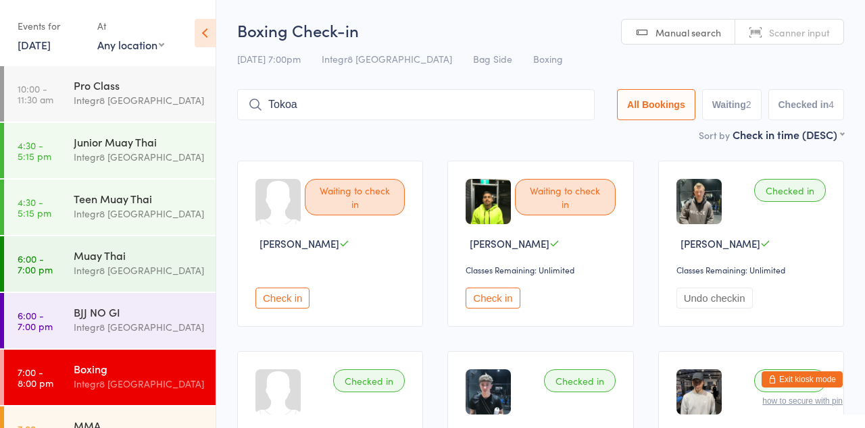
type input "Tokoa"
click at [551, 136] on button "Drop in" at bounding box center [554, 134] width 54 height 20
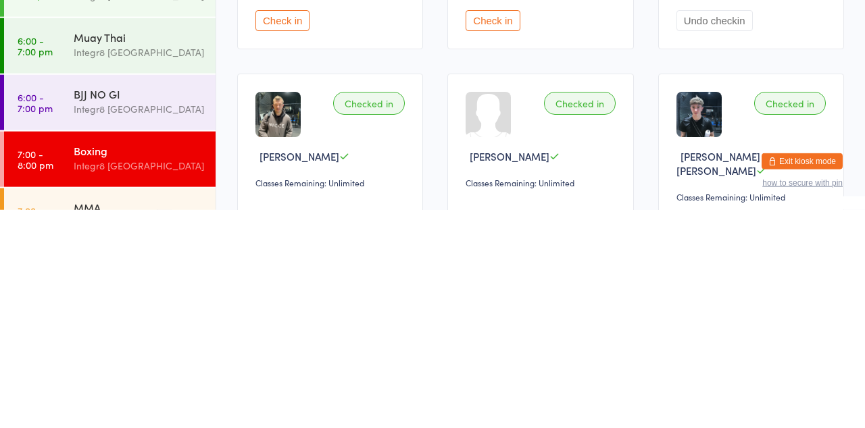
scroll to position [59, 0]
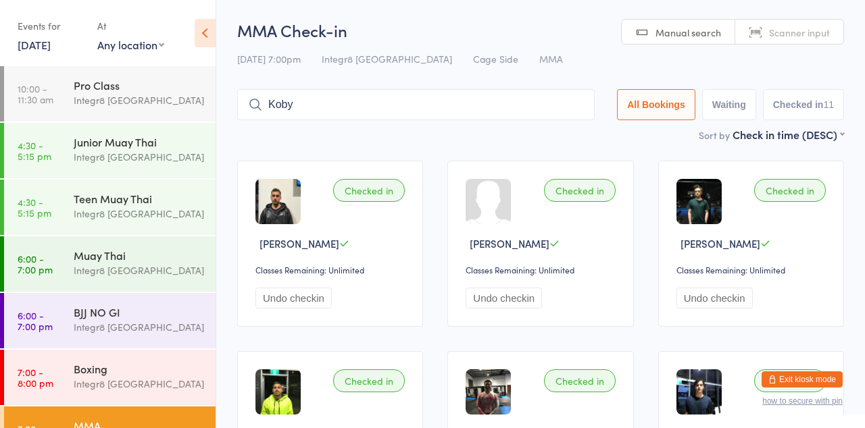
type input "Koby"
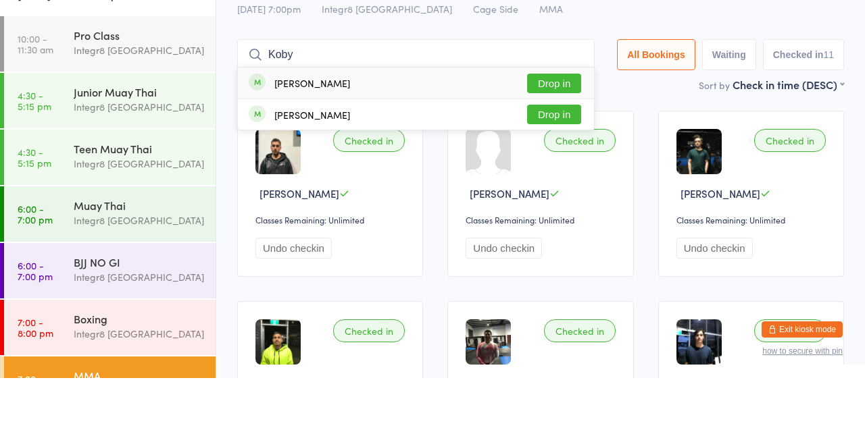
click at [557, 137] on button "Drop in" at bounding box center [554, 134] width 54 height 20
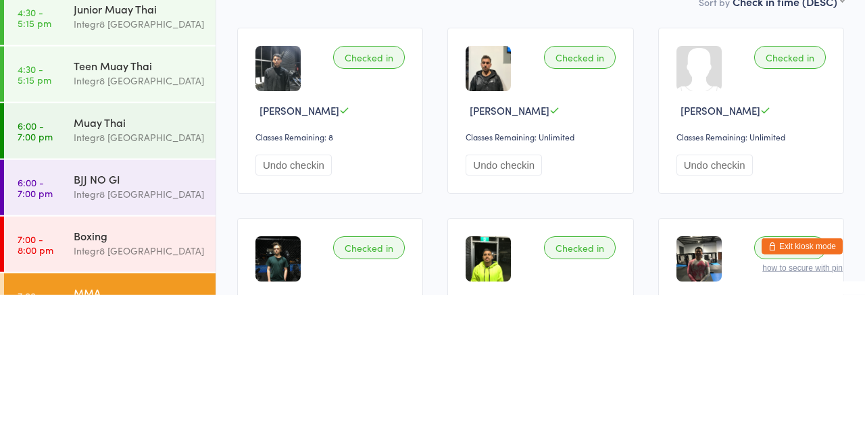
click at [137, 380] on div "Integr8 [GEOGRAPHIC_DATA]" at bounding box center [139, 384] width 130 height 16
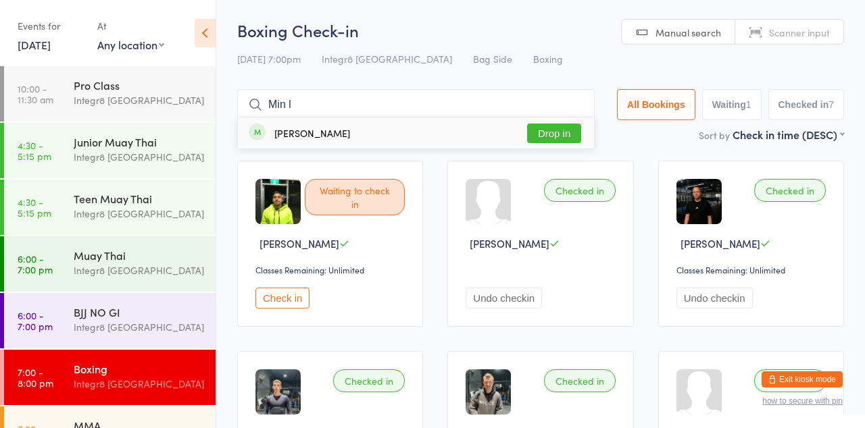
type input "Min l"
click at [566, 132] on button "Drop in" at bounding box center [554, 134] width 54 height 20
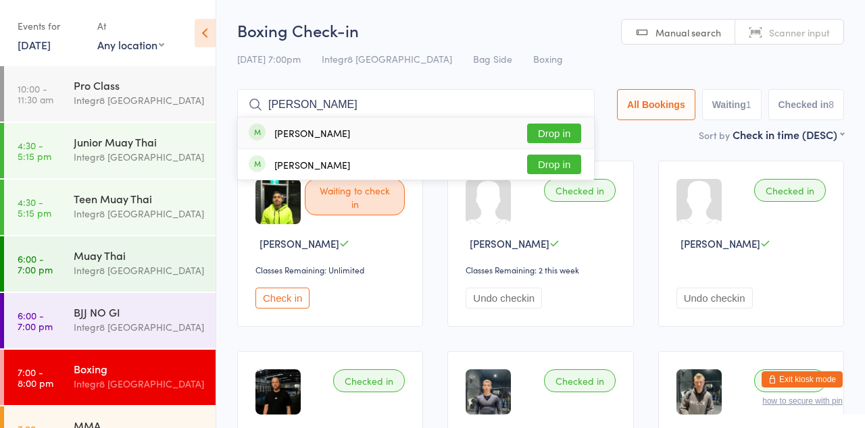
type input "[PERSON_NAME]"
click at [570, 137] on button "Drop in" at bounding box center [554, 134] width 54 height 20
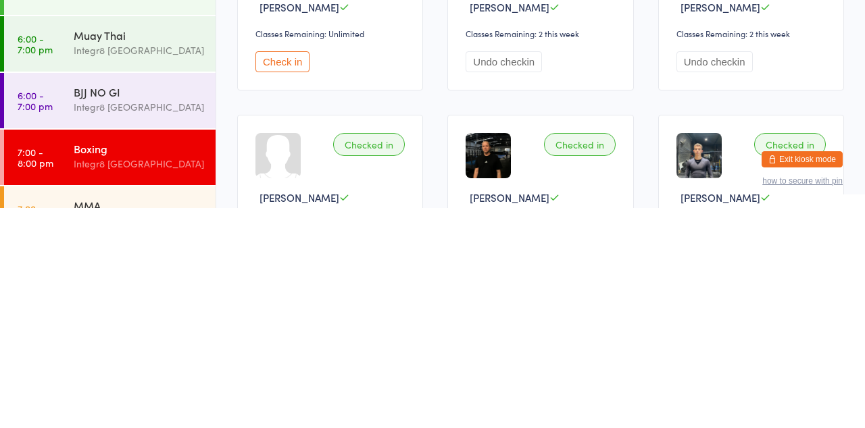
scroll to position [20, 0]
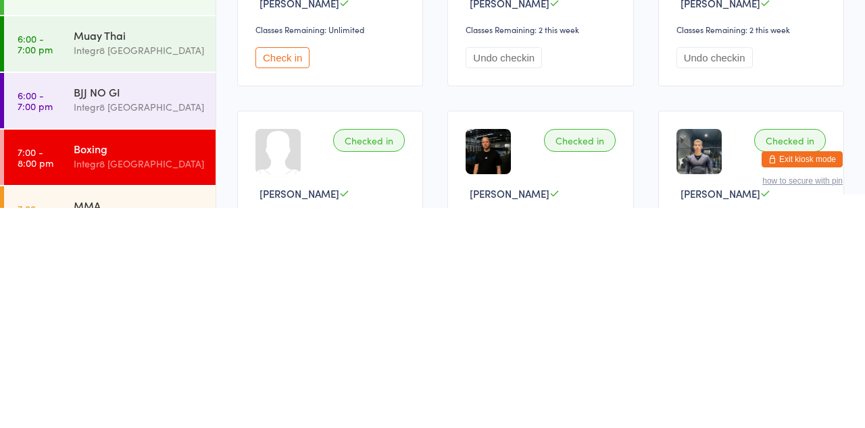
click at [120, 428] on div "MMA" at bounding box center [139, 425] width 130 height 15
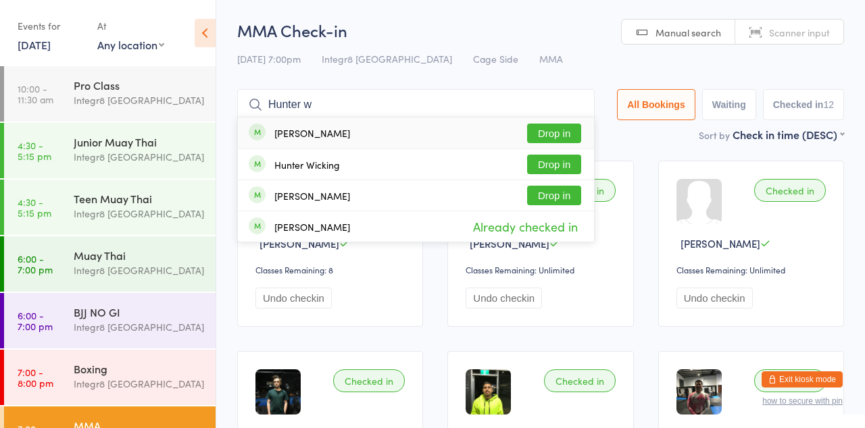
type input "Hunter w"
click at [322, 172] on div "Hunter Wicking" at bounding box center [294, 164] width 91 height 15
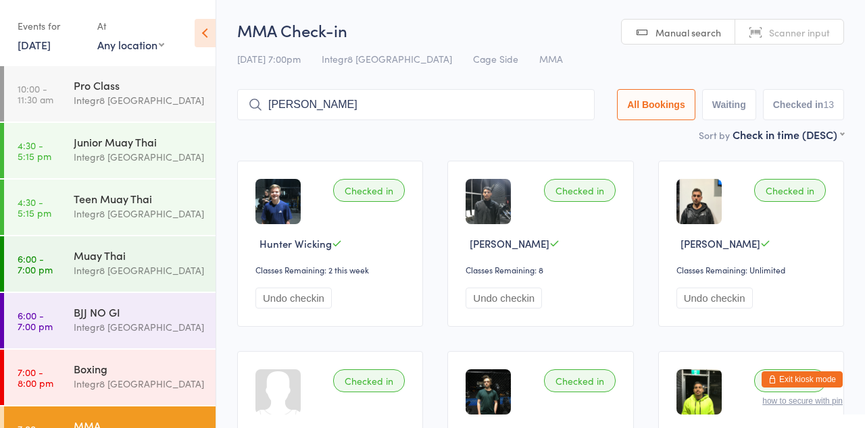
type input "[PERSON_NAME]"
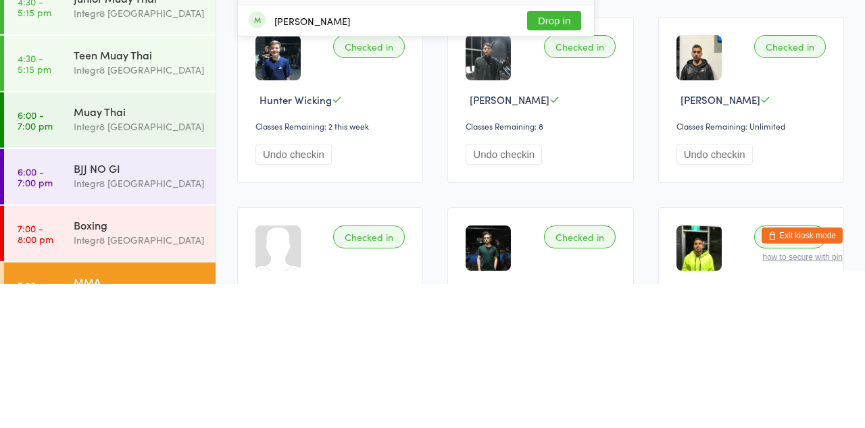
click at [116, 366] on div "Boxing" at bounding box center [139, 369] width 130 height 15
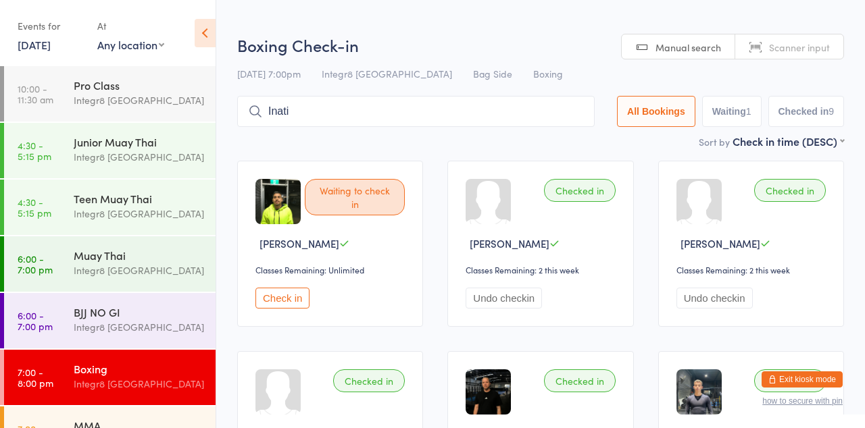
type input "Inati"
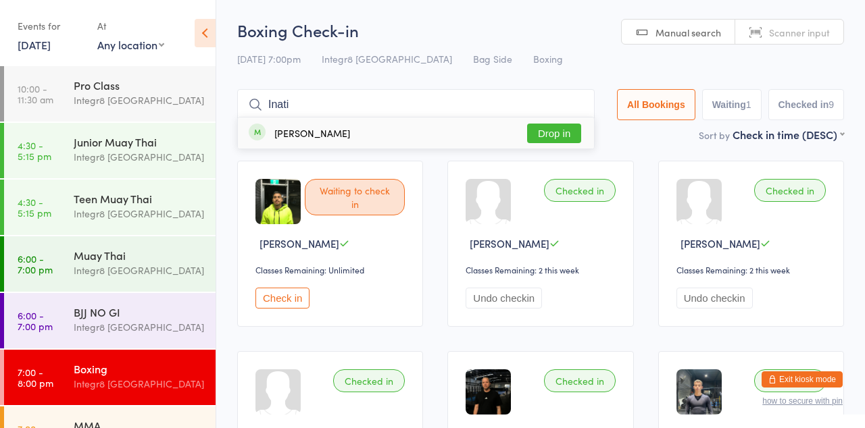
click at [567, 130] on button "Drop in" at bounding box center [554, 134] width 54 height 20
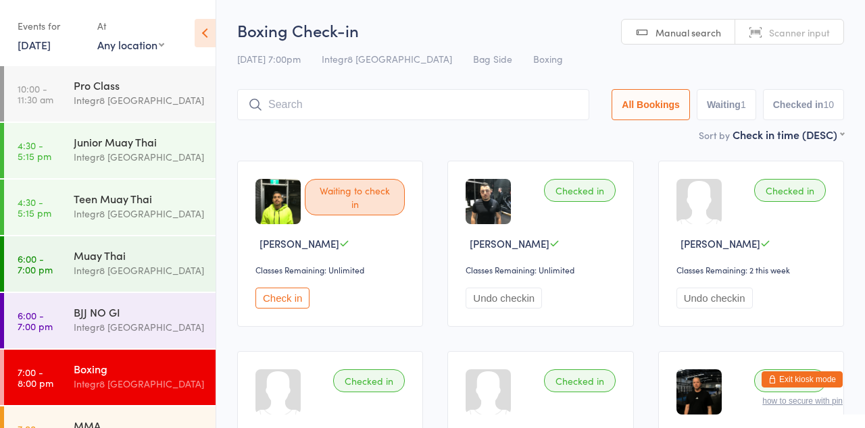
type input "G"
type input "[MEDICAL_DATA]"
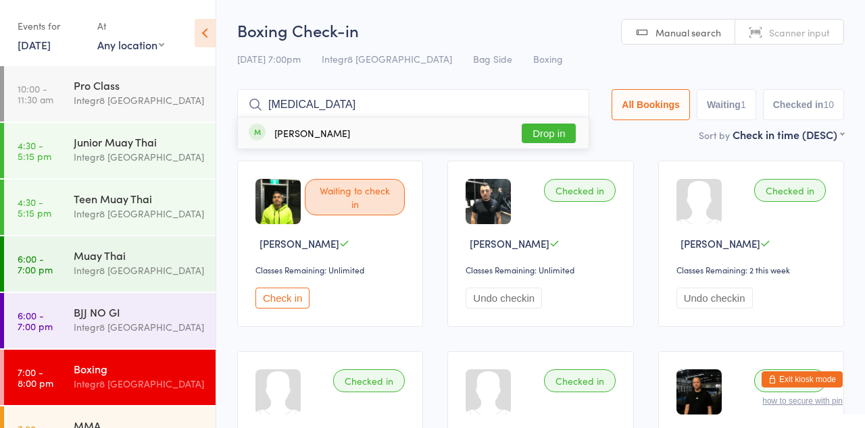
click at [553, 137] on button "Drop in" at bounding box center [549, 134] width 54 height 20
